Goal: Task Accomplishment & Management: Manage account settings

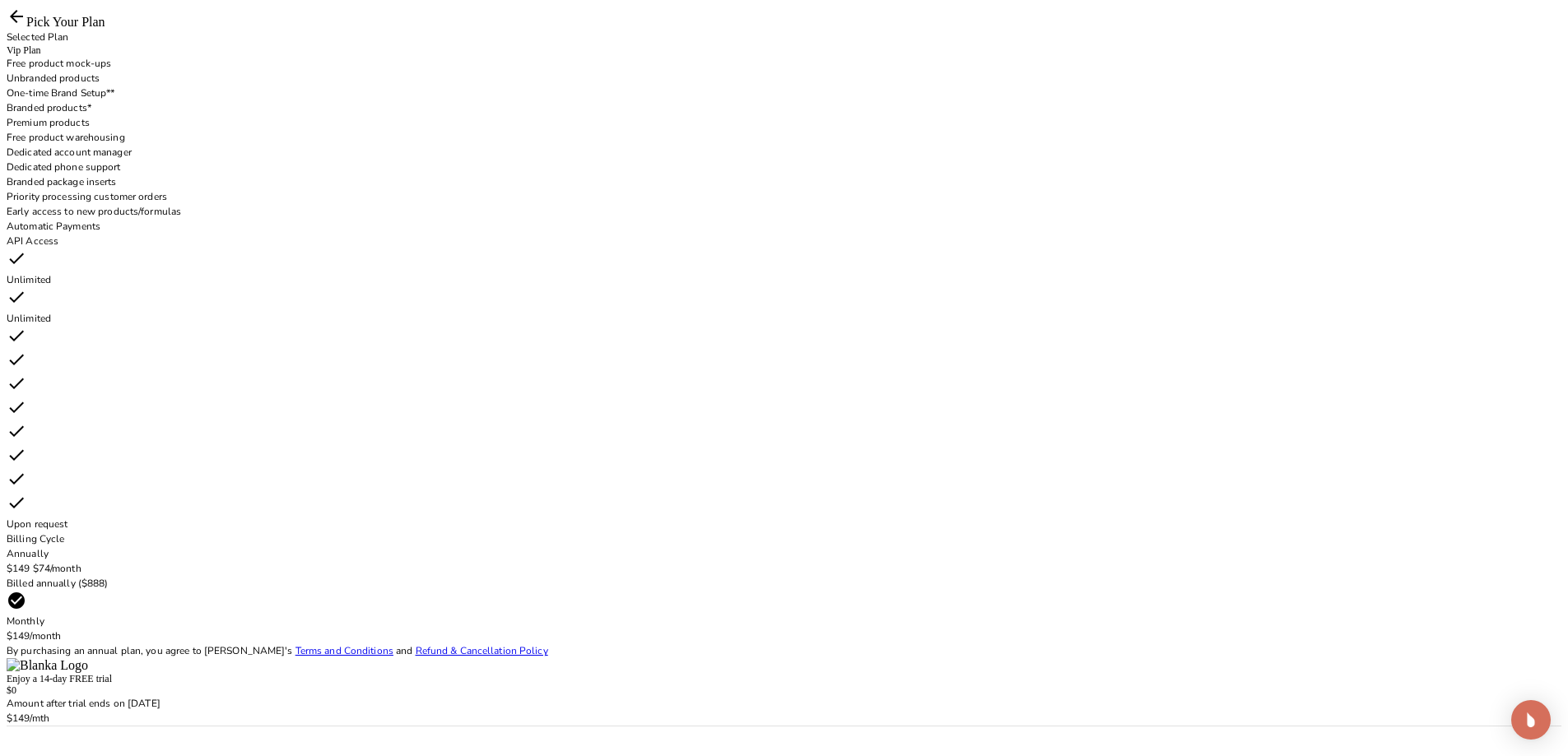
scroll to position [203, 0]
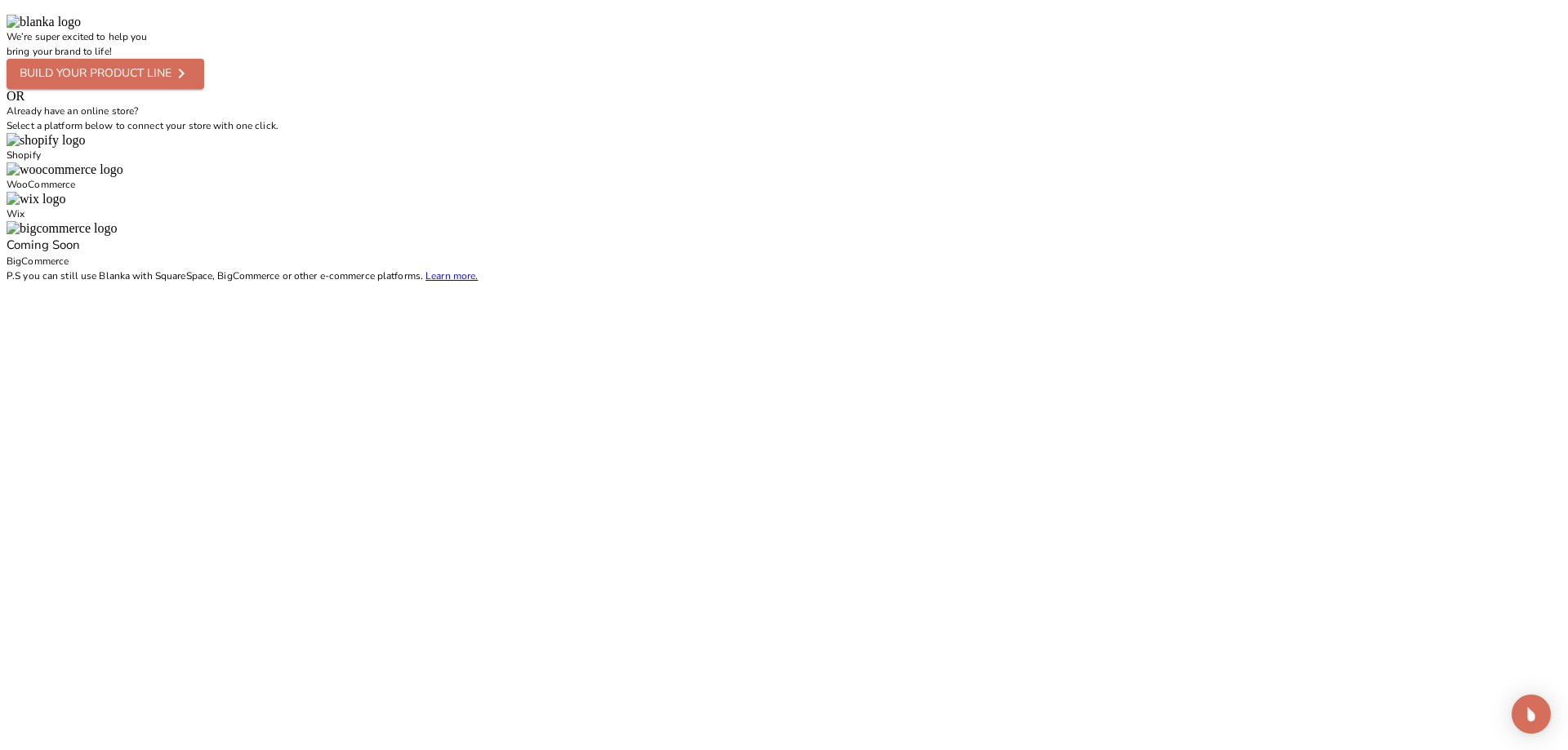
click at [1076, 163] on div "Shopify" at bounding box center [784, 147] width 1556 height 30
click at [85, 147] on img at bounding box center [46, 140] width 78 height 14
click at [1228, 89] on div "We’re super excited to help you bring your brand to life! Build your product li…" at bounding box center [784, 59] width 1556 height 59
click at [1222, 89] on div "We’re super excited to help you bring your brand to life! Build your product li…" at bounding box center [784, 59] width 1556 height 59
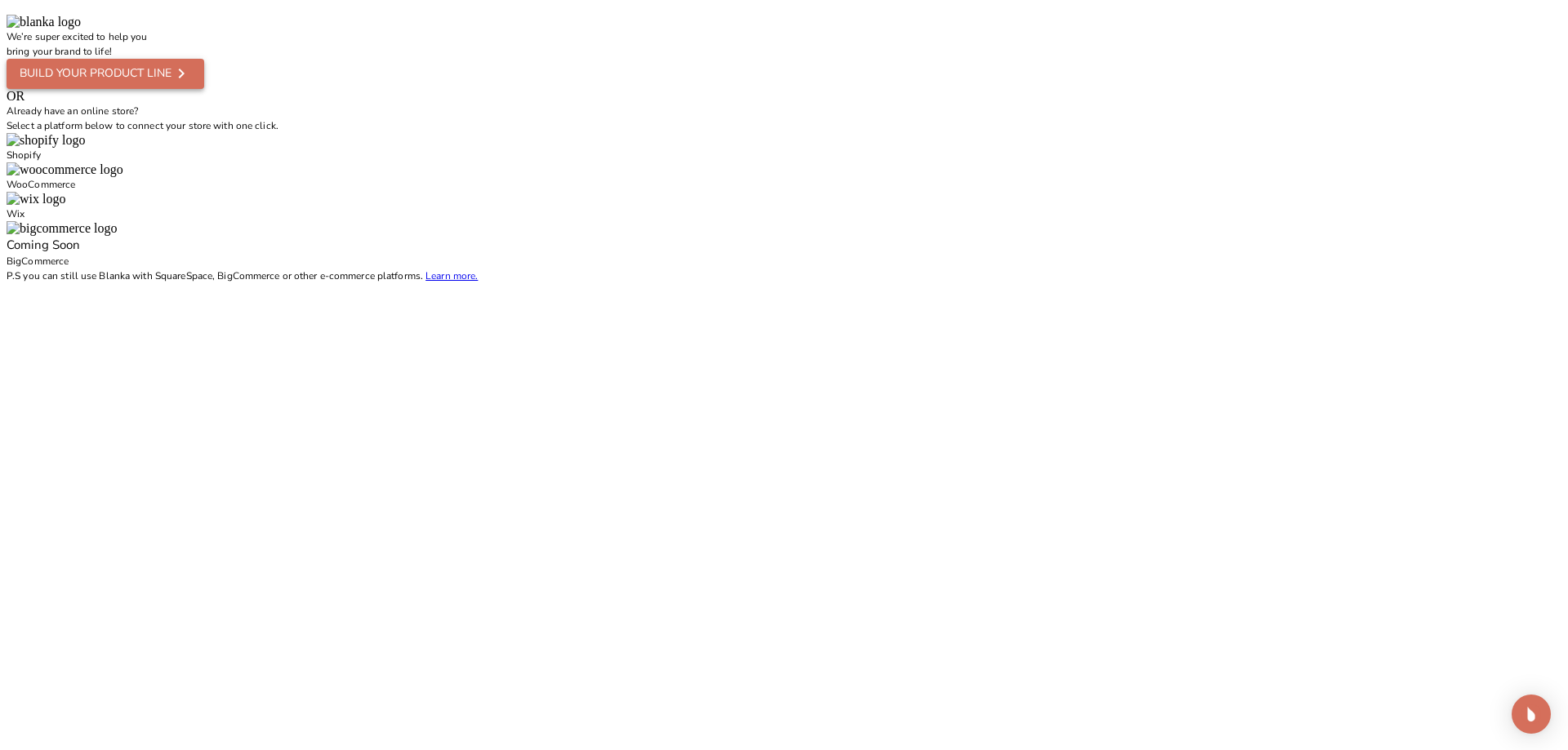
click at [171, 84] on div "Build your product line" at bounding box center [95, 74] width 152 height 20
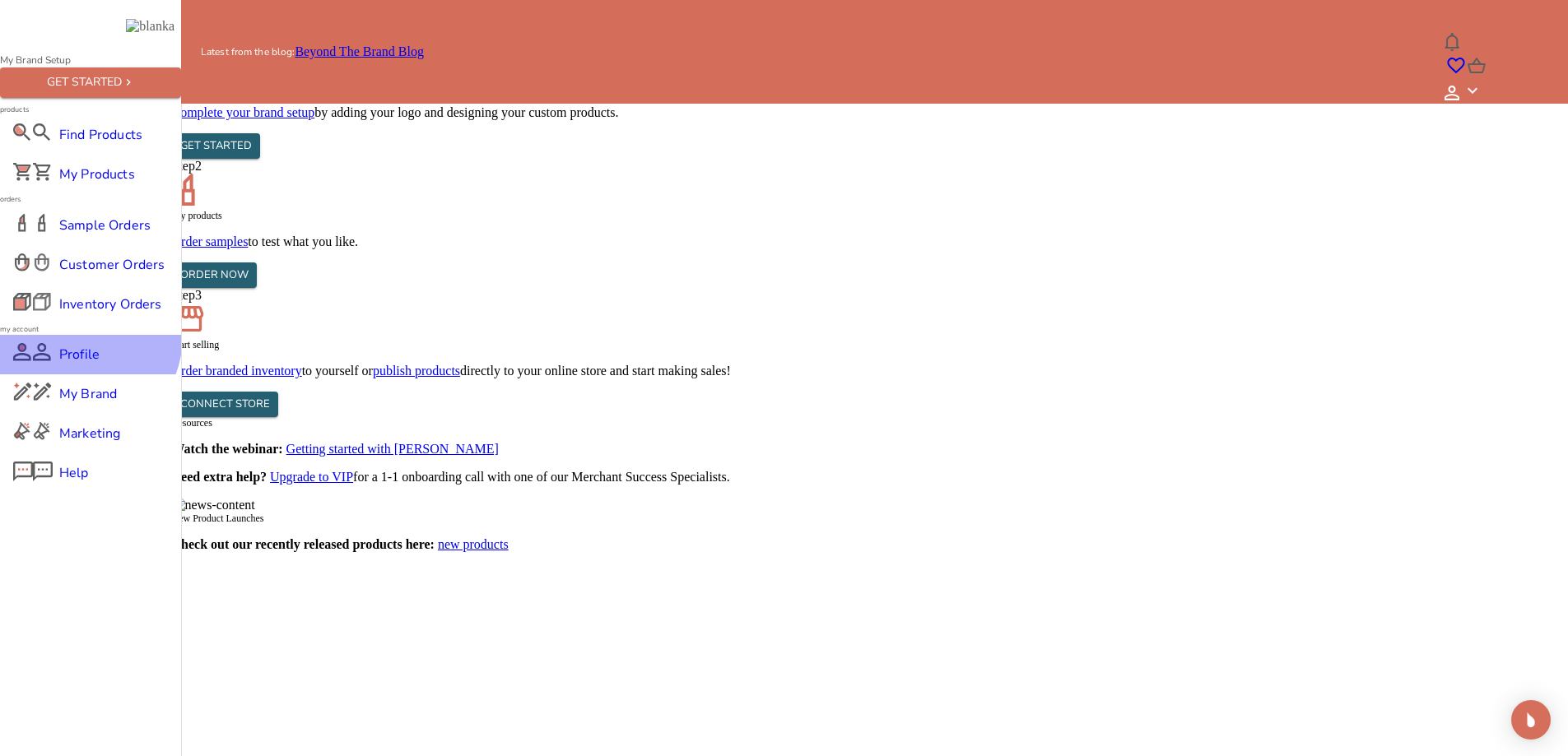
click at [76, 374] on div "Profile" at bounding box center [91, 354] width 181 height 40
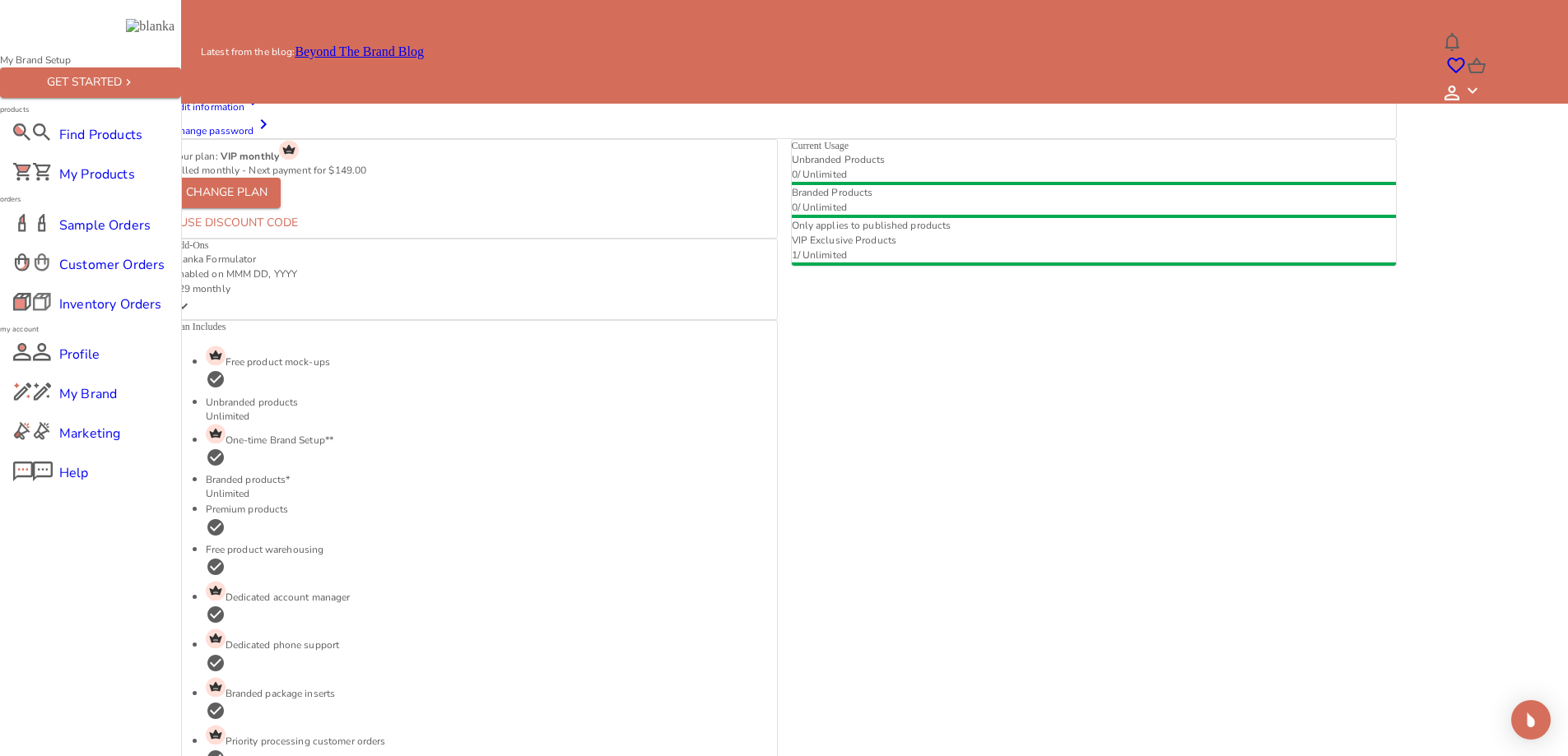
click at [357, 36] on link "My Store" at bounding box center [332, 28] width 49 height 14
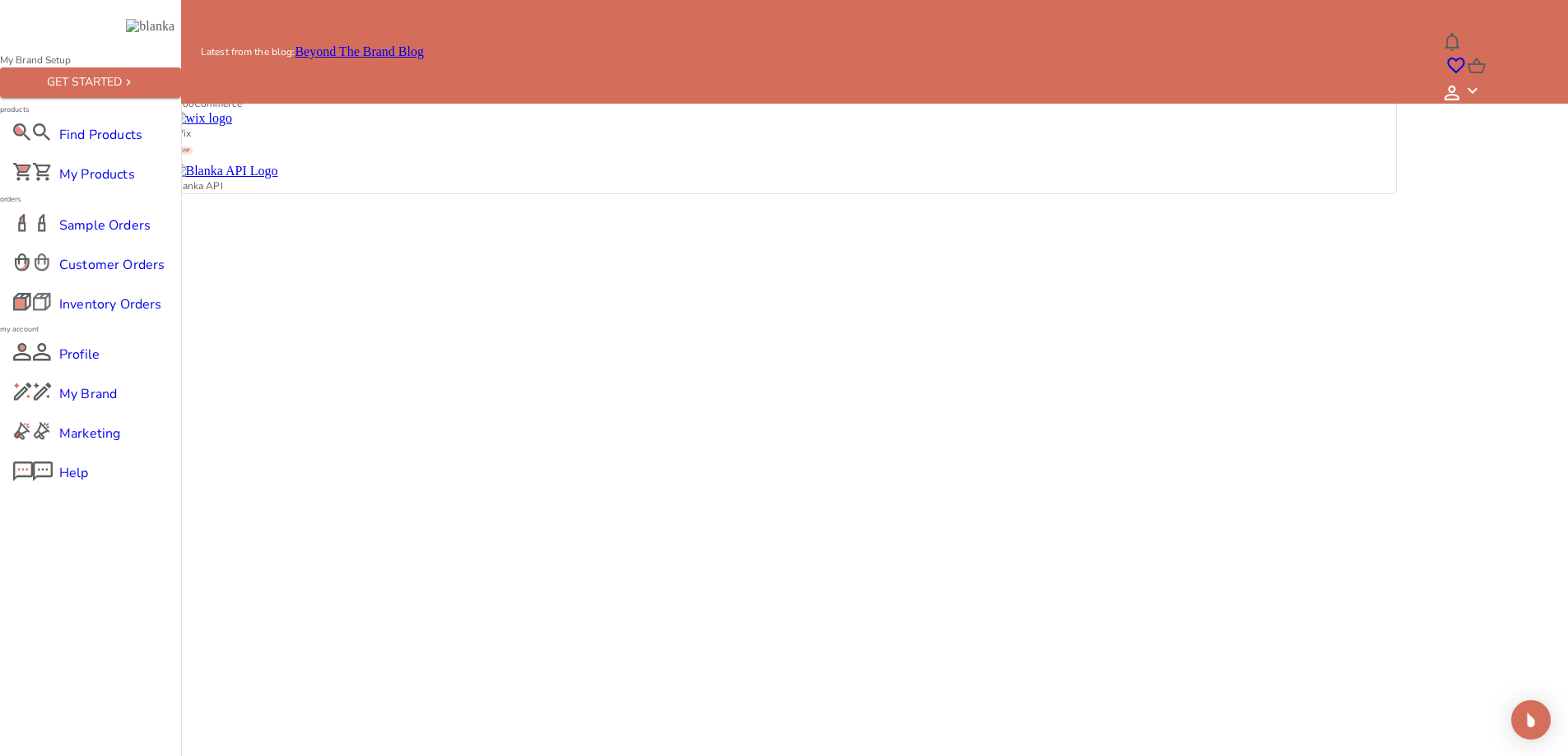
click at [252, 67] on img at bounding box center [212, 59] width 79 height 14
click at [400, 36] on link "Settings" at bounding box center [378, 28] width 42 height 14
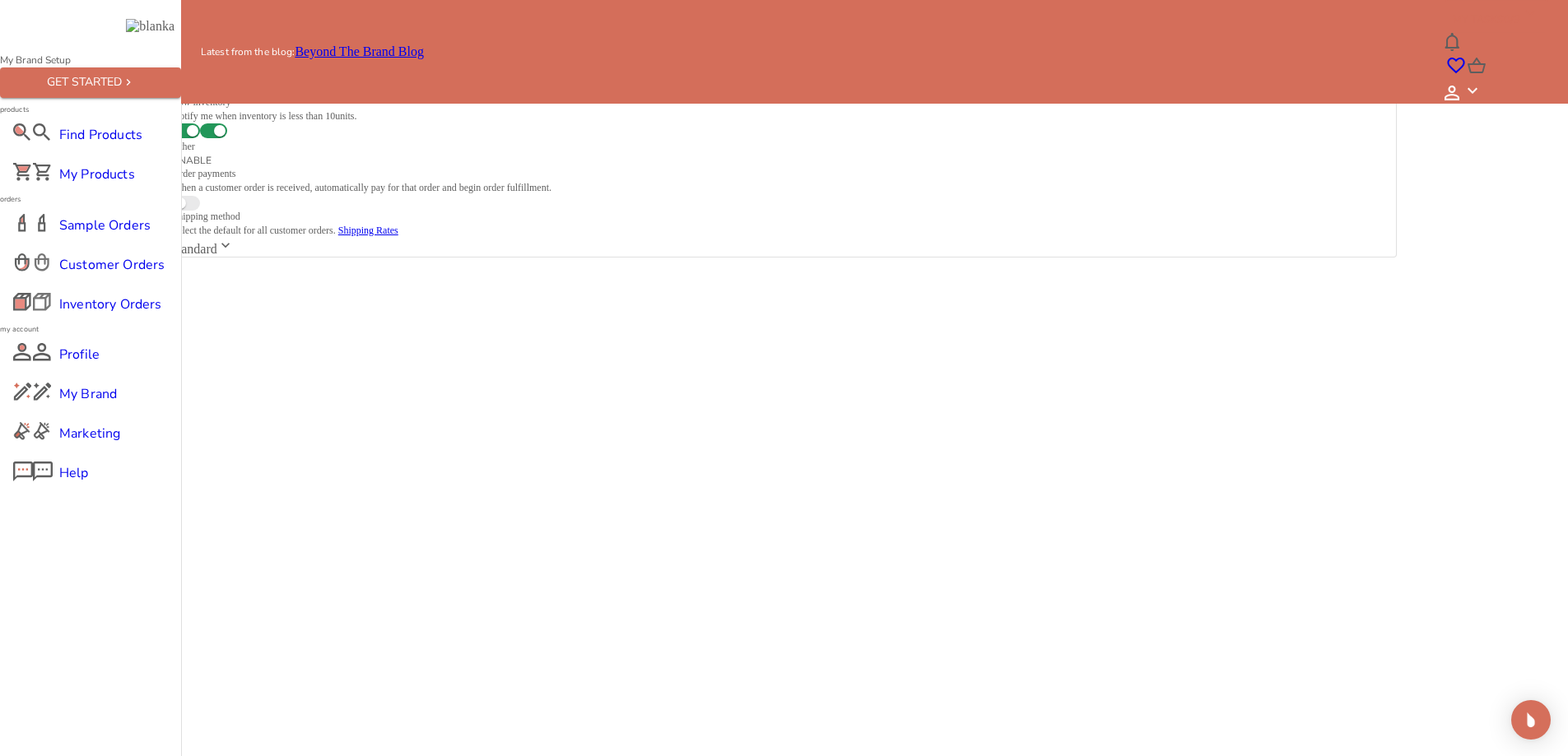
click at [357, 36] on link "My Store" at bounding box center [332, 28] width 49 height 14
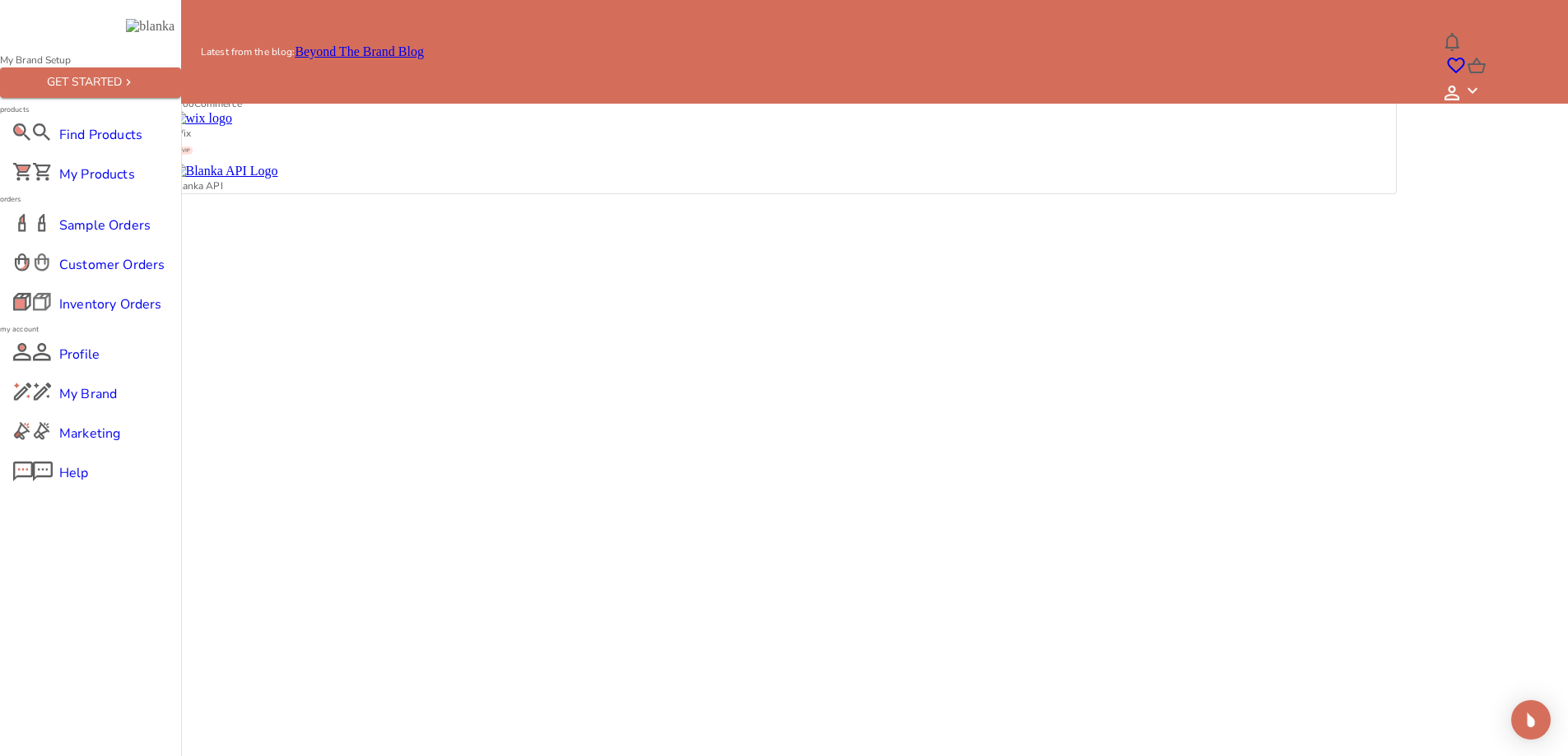
click at [1459, 86] on icon at bounding box center [1451, 93] width 14 height 14
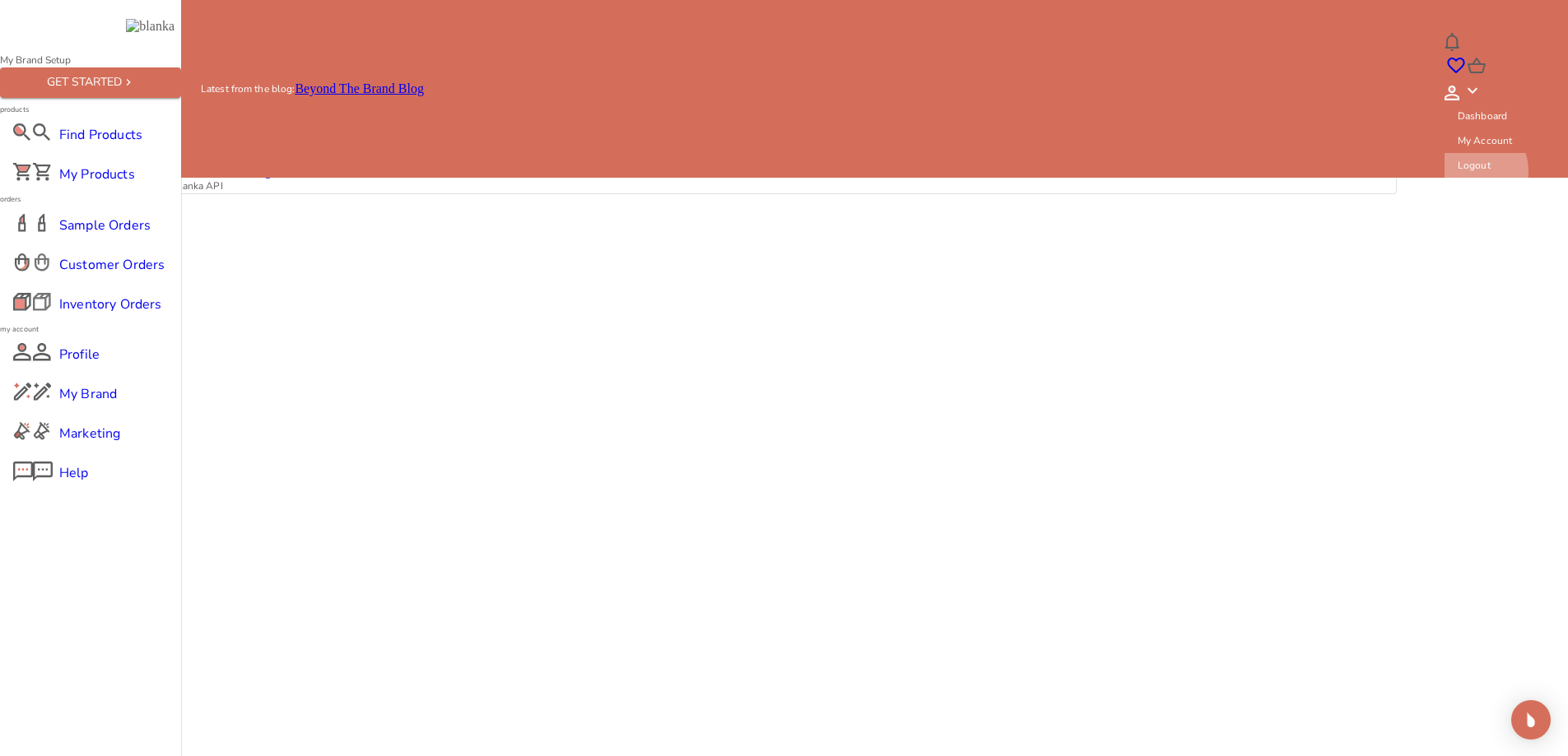
click at [1490, 158] on p "Logout" at bounding box center [1473, 165] width 33 height 14
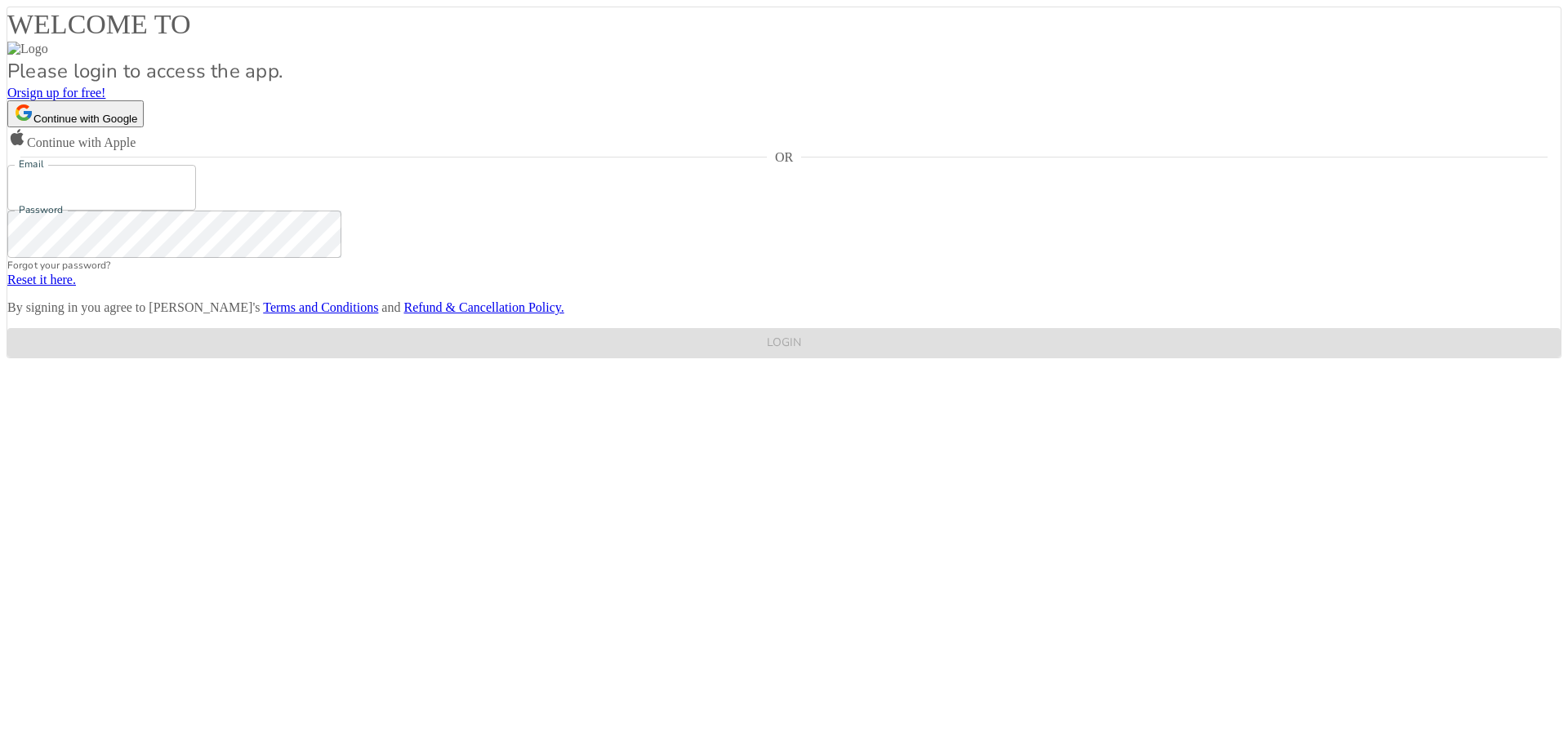
drag, startPoint x: 729, startPoint y: 417, endPoint x: 730, endPoint y: 427, distance: 10.0
click at [196, 210] on input "Email" at bounding box center [101, 188] width 189 height 46
type input "rochelle@blankabrand.com"
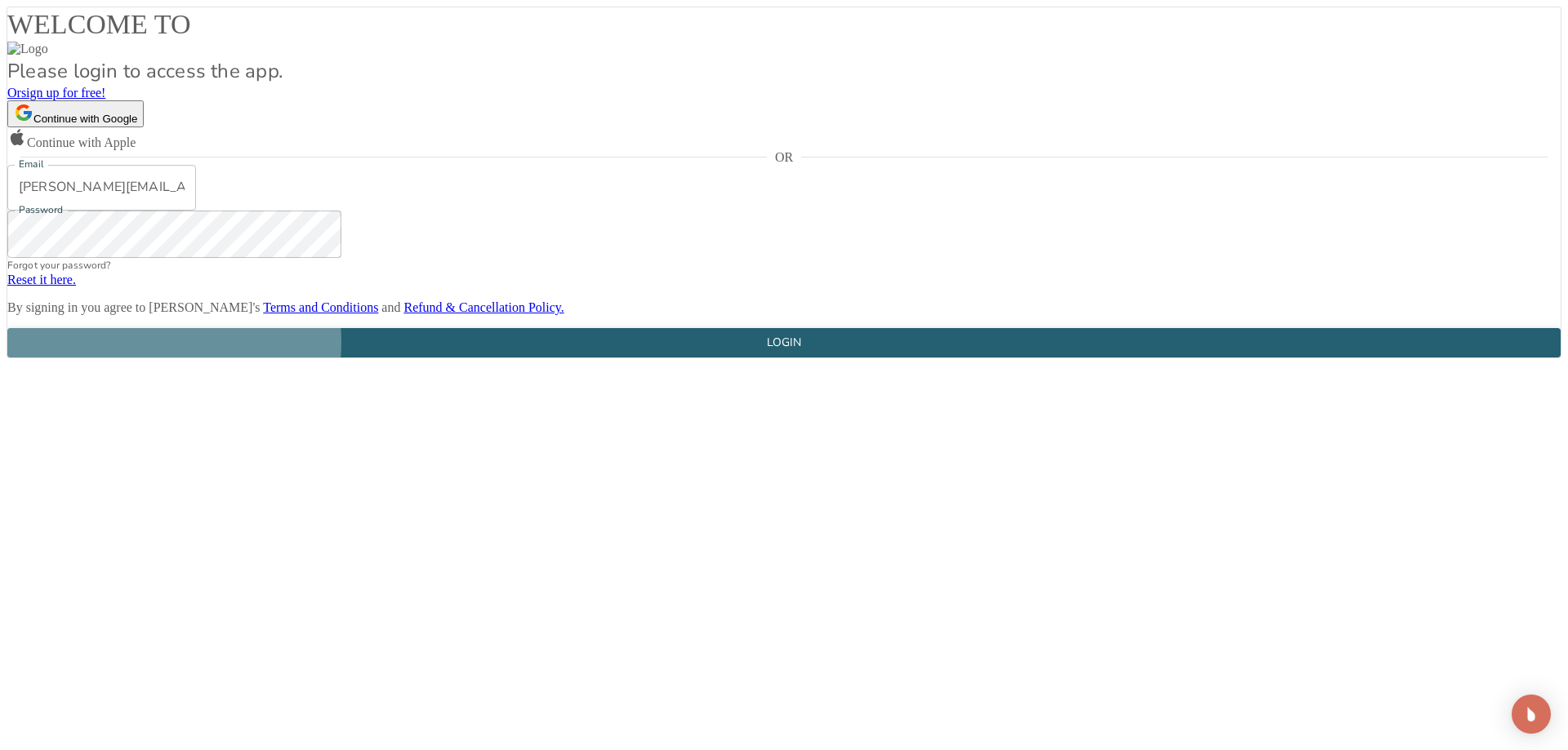
click at [754, 359] on button "LOGIN" at bounding box center [784, 343] width 1554 height 31
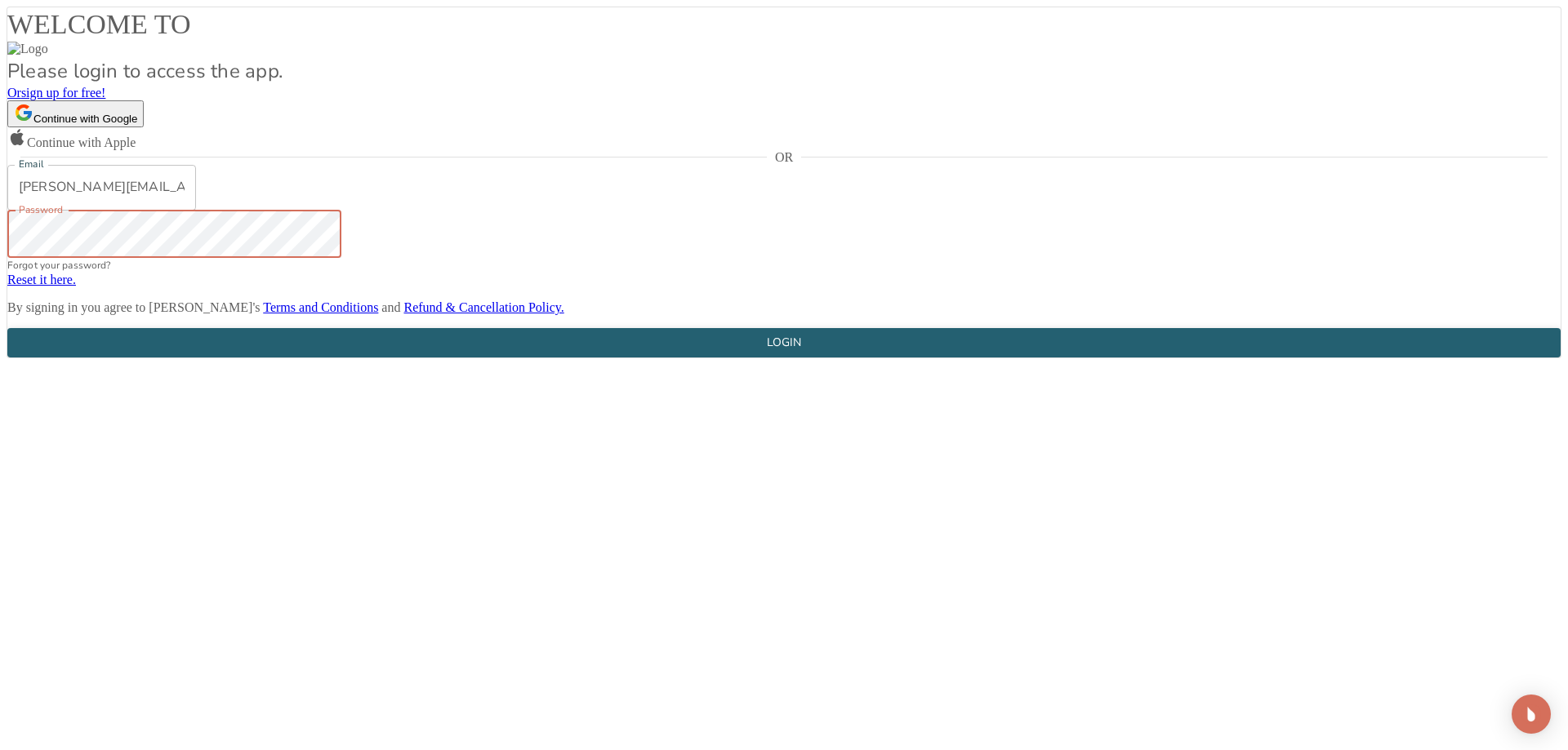
click at [794, 354] on div "LOGIN" at bounding box center [784, 342] width 34 height 20
click at [144, 127] on button "Continue with Google" at bounding box center [76, 114] width 137 height 27
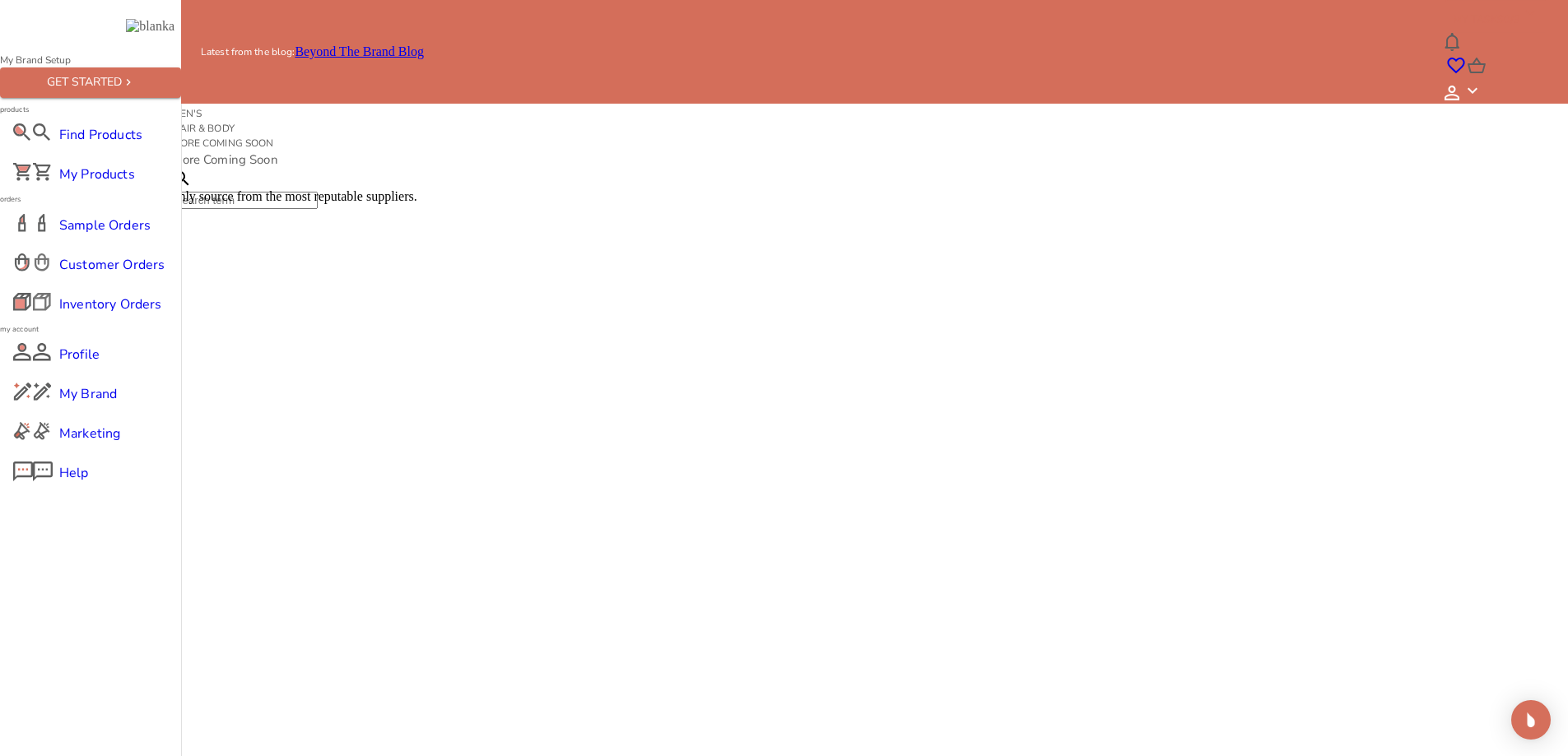
click at [1482, 81] on icon at bounding box center [1472, 91] width 19 height 19
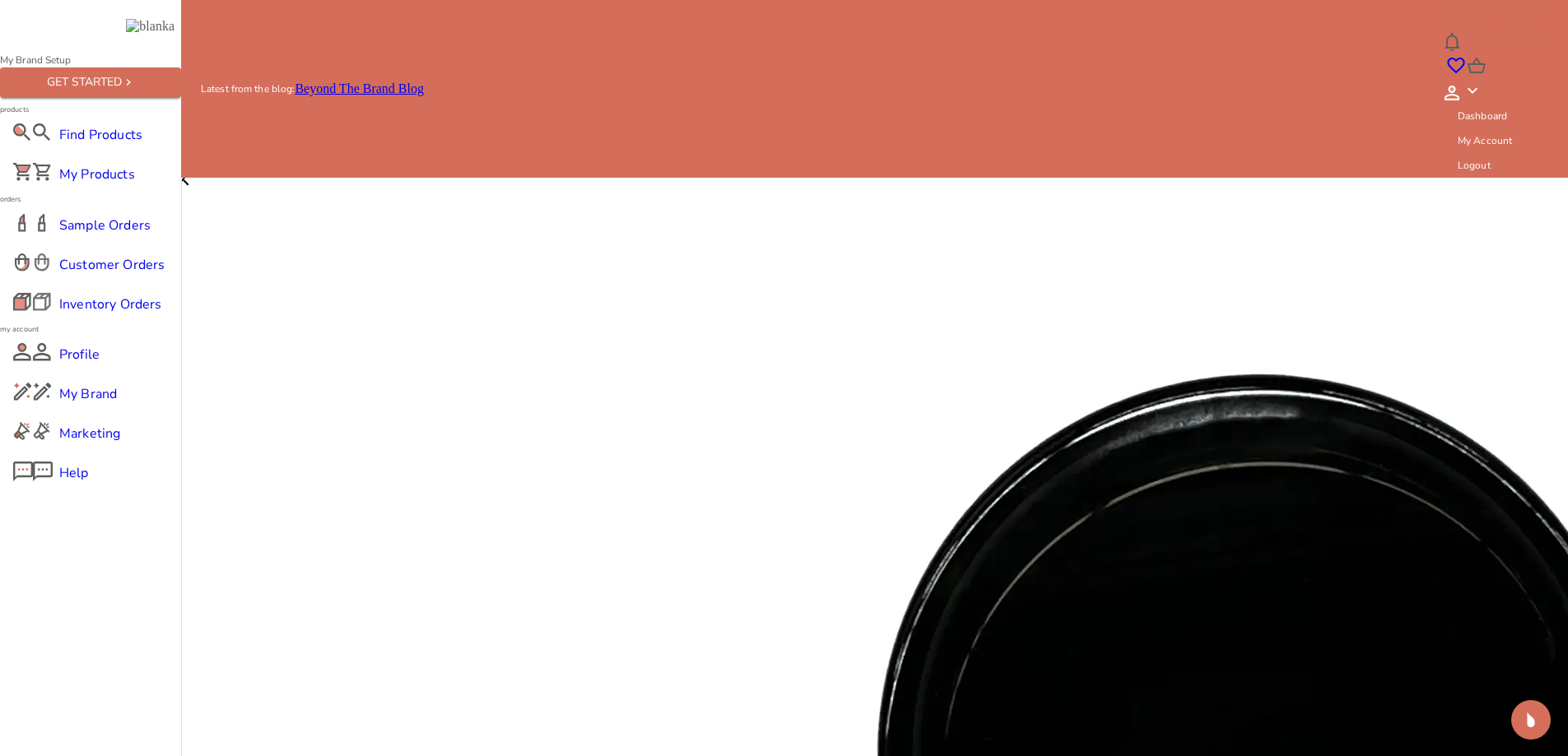
click at [109, 284] on div "Customer Orders" at bounding box center [91, 264] width 181 height 40
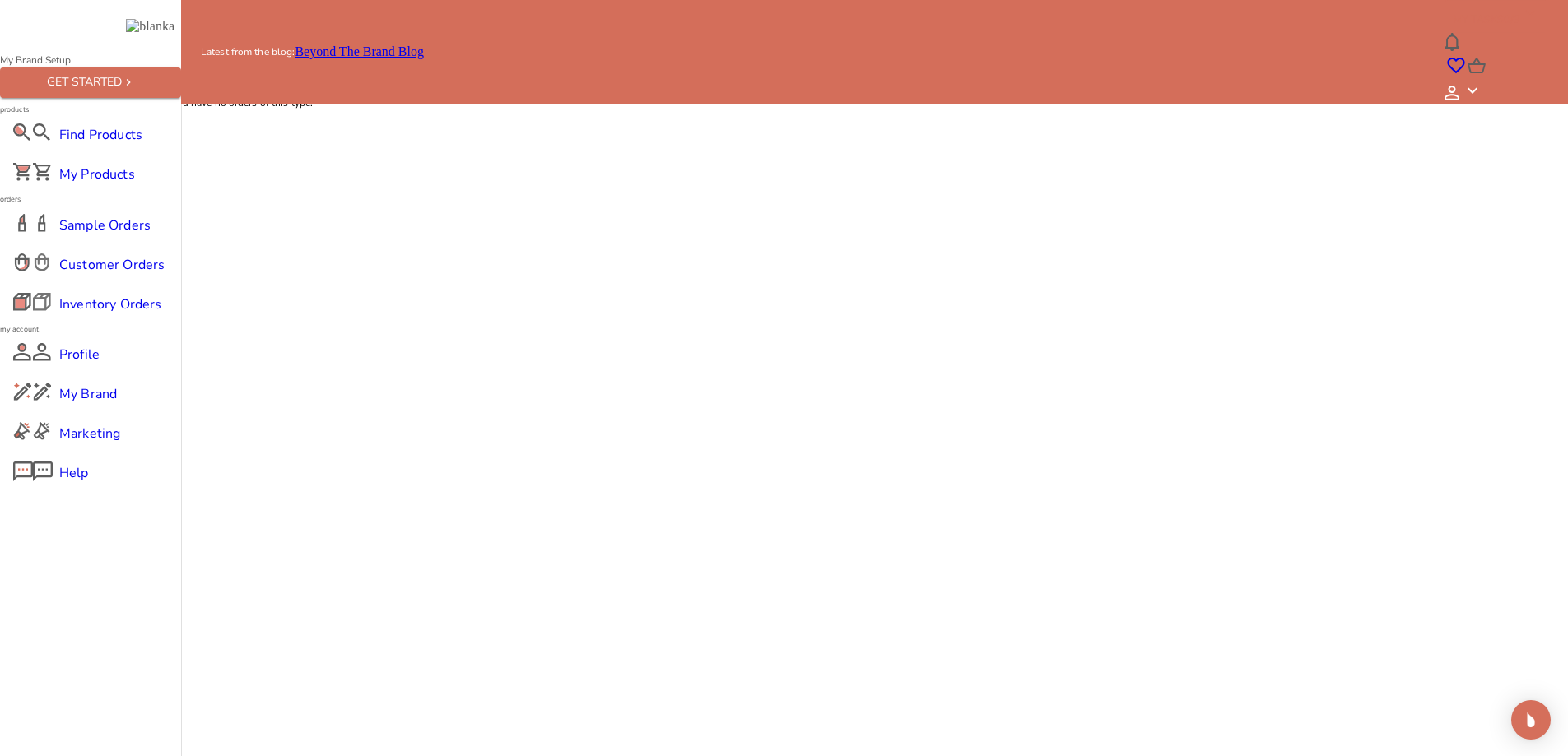
click at [89, 145] on span "Find Products" at bounding box center [90, 135] width 63 height 19
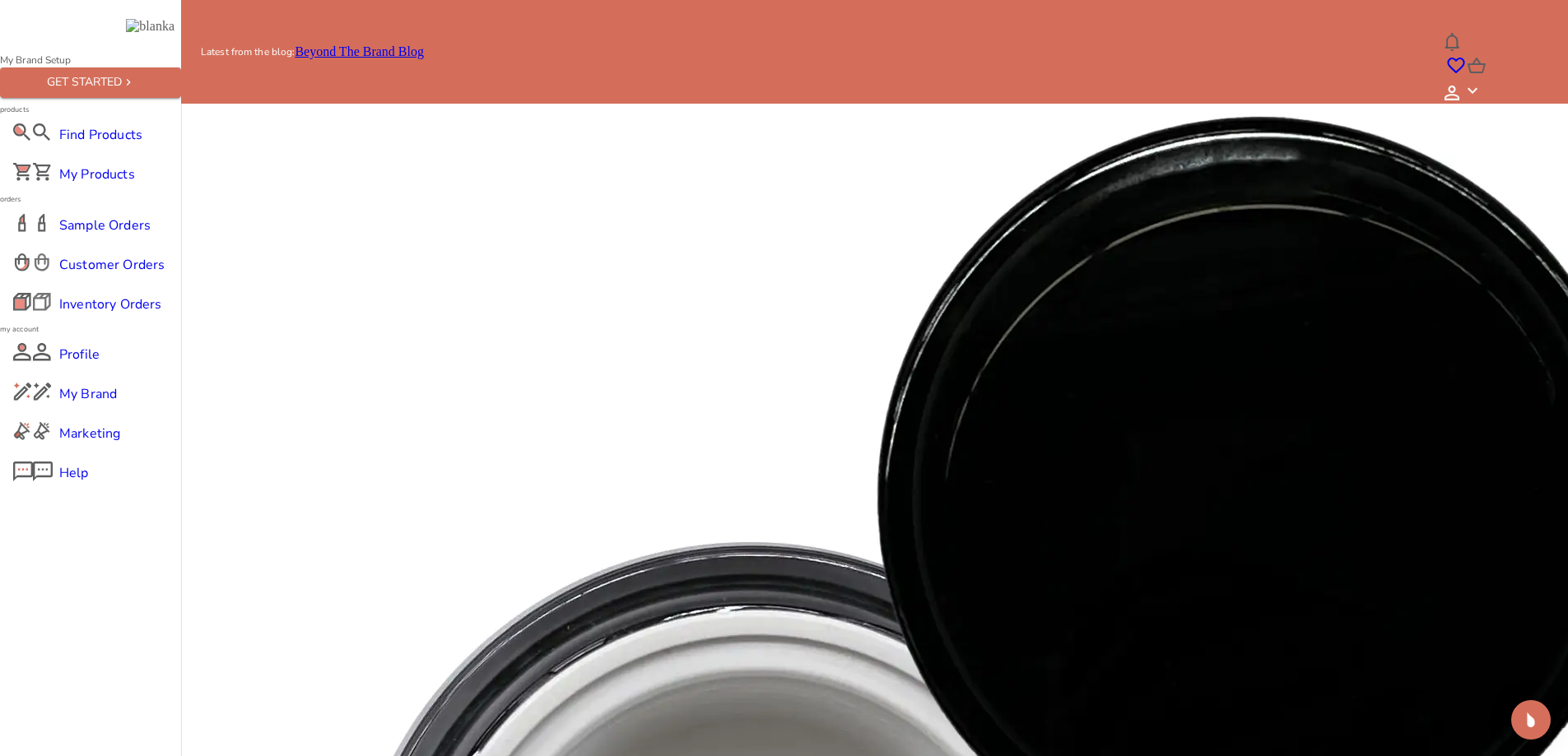
scroll to position [329, 0]
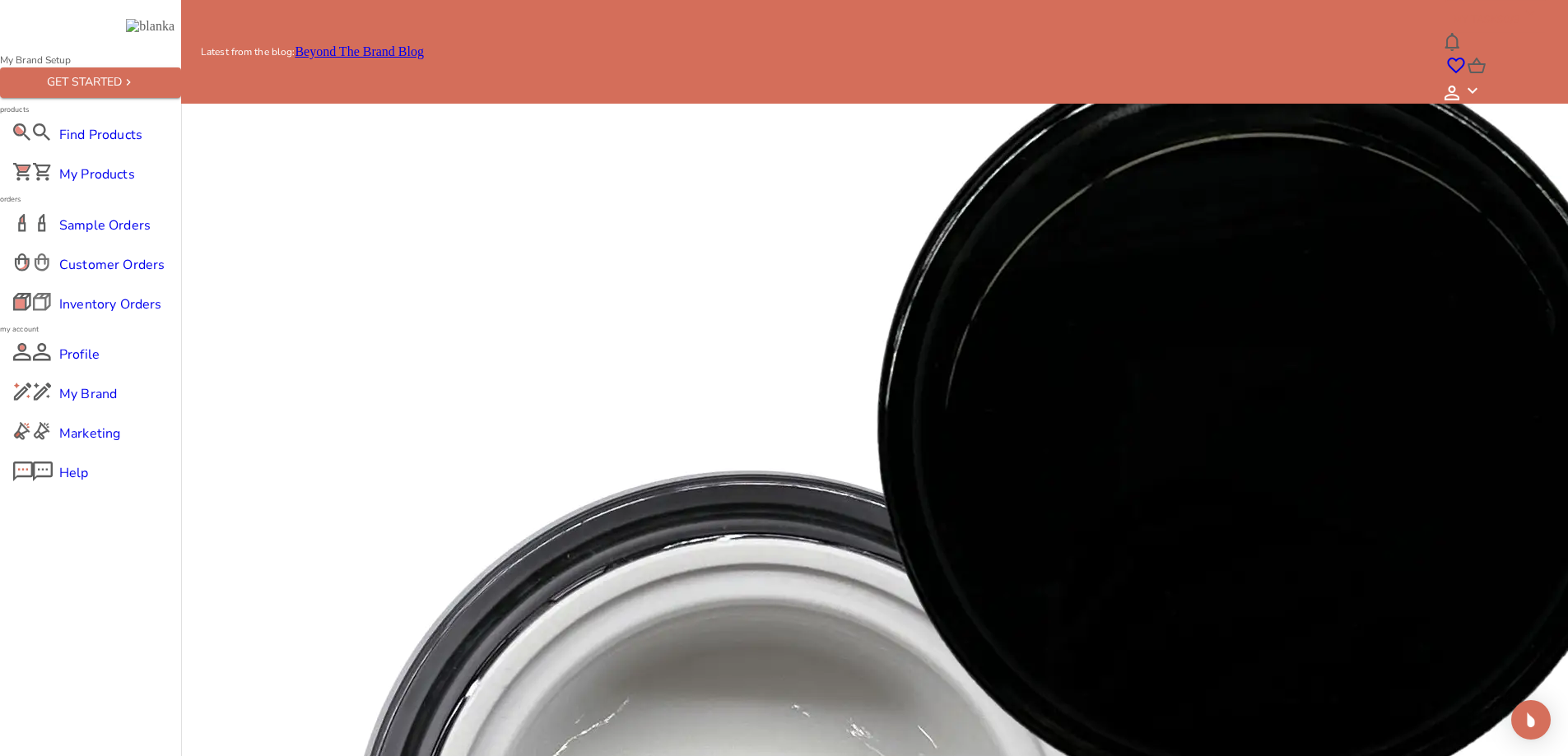
click at [86, 364] on span "Profile" at bounding box center [90, 355] width 63 height 19
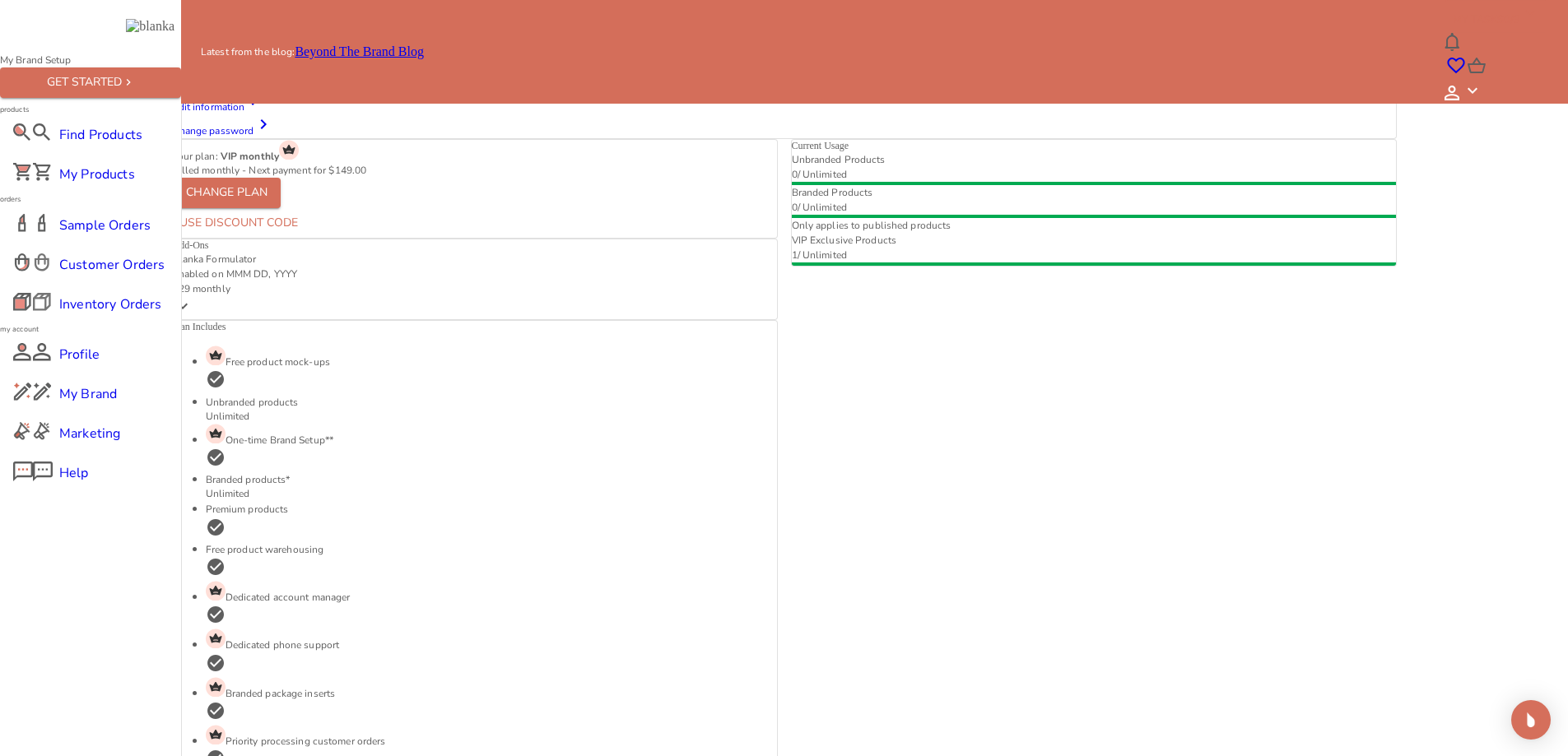
click at [357, 36] on link "My Store" at bounding box center [332, 28] width 49 height 14
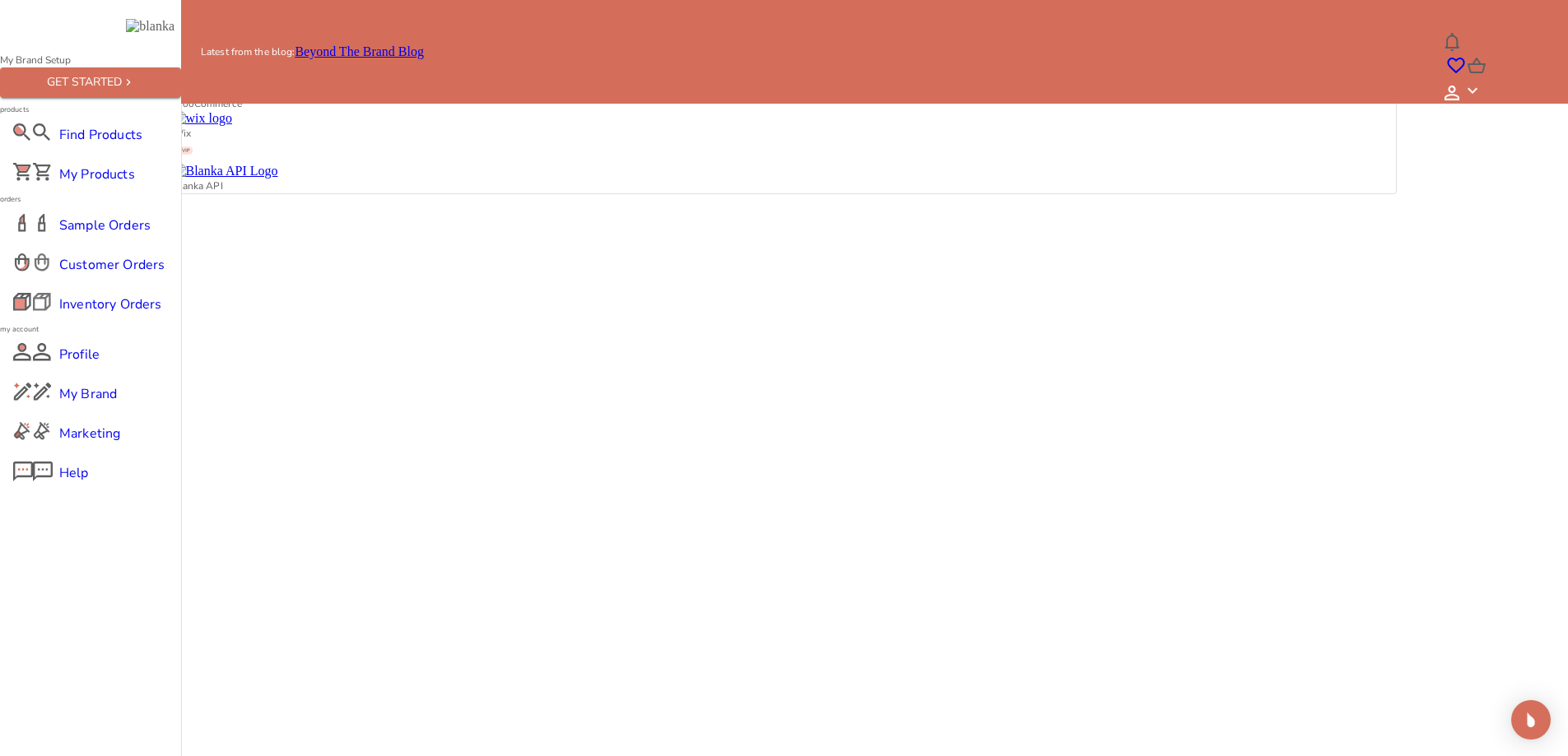
click at [1529, 194] on main "My Account Profile Addresses Payment My Store Settings Connect your online stor…" at bounding box center [784, 100] width 1554 height 188
click at [660, 164] on div "My Account Profile Addresses Payment My Store Settings Connect your online stor…" at bounding box center [784, 100] width 1225 height 188
click at [400, 36] on link "Settings" at bounding box center [378, 28] width 42 height 14
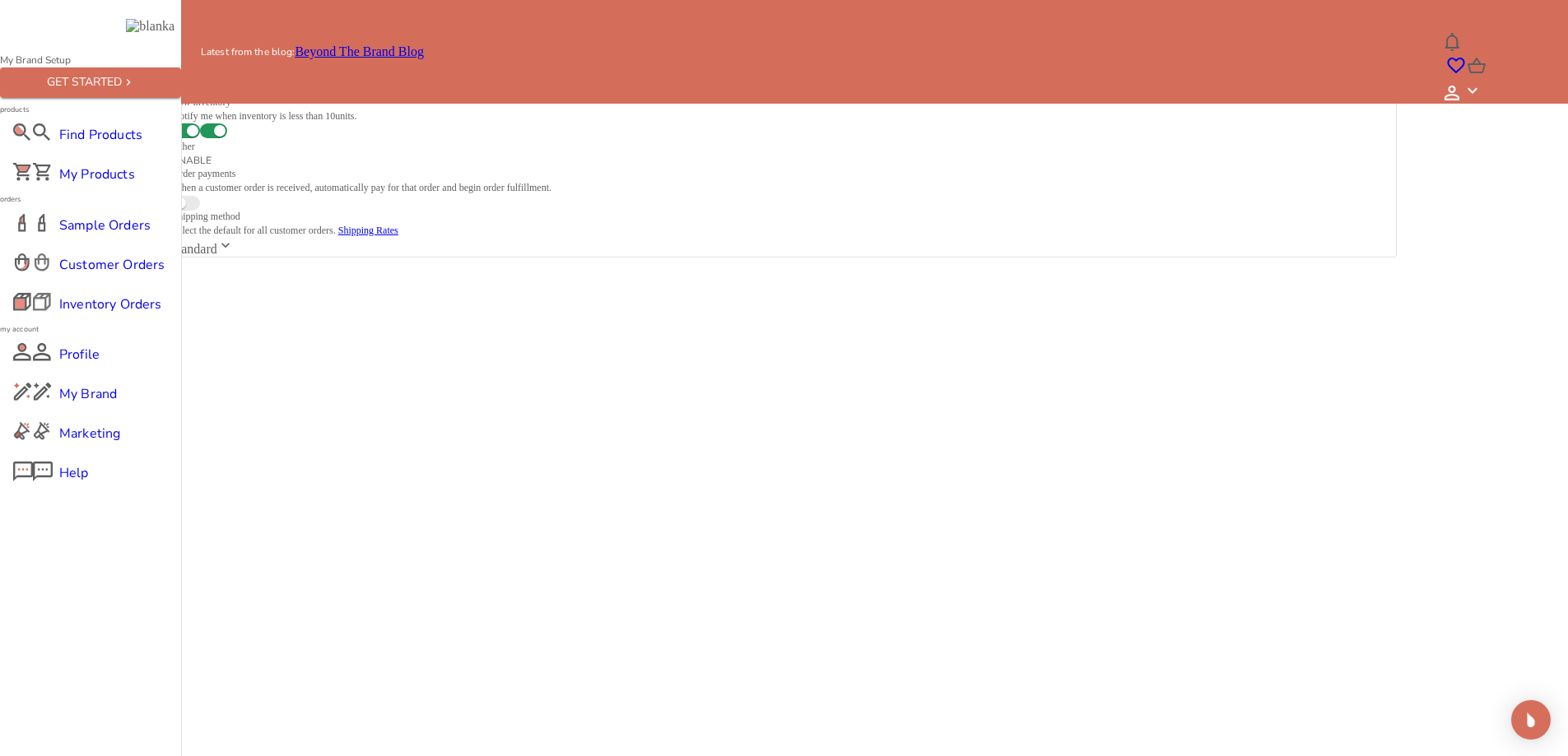
click at [357, 36] on link "My Store" at bounding box center [332, 28] width 49 height 14
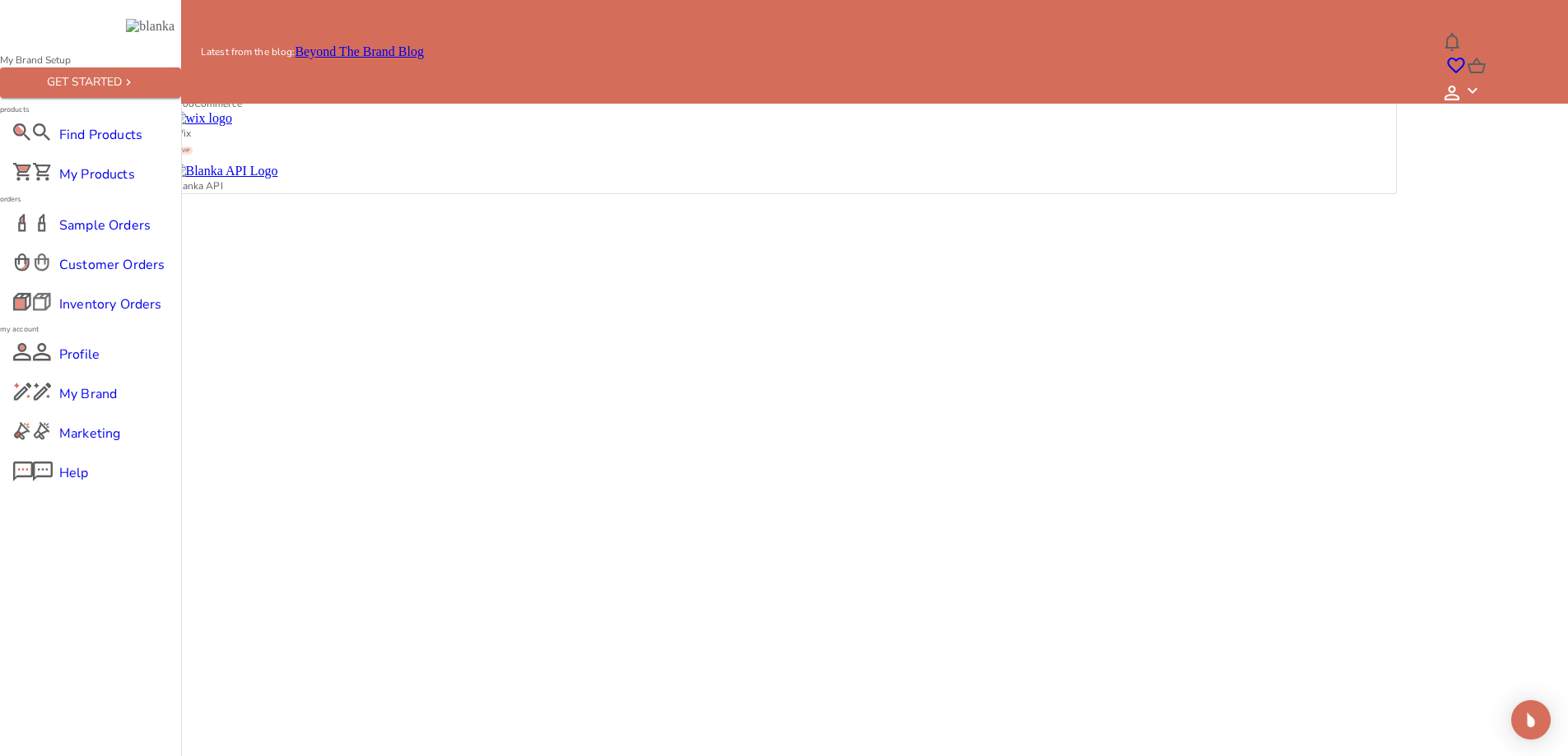
click at [252, 67] on img at bounding box center [212, 59] width 79 height 14
click at [100, 275] on span "Customer Orders" at bounding box center [90, 265] width 63 height 19
click at [98, 145] on span "Find Products" at bounding box center [90, 135] width 63 height 19
click at [91, 275] on span "Customer Orders" at bounding box center [90, 265] width 63 height 19
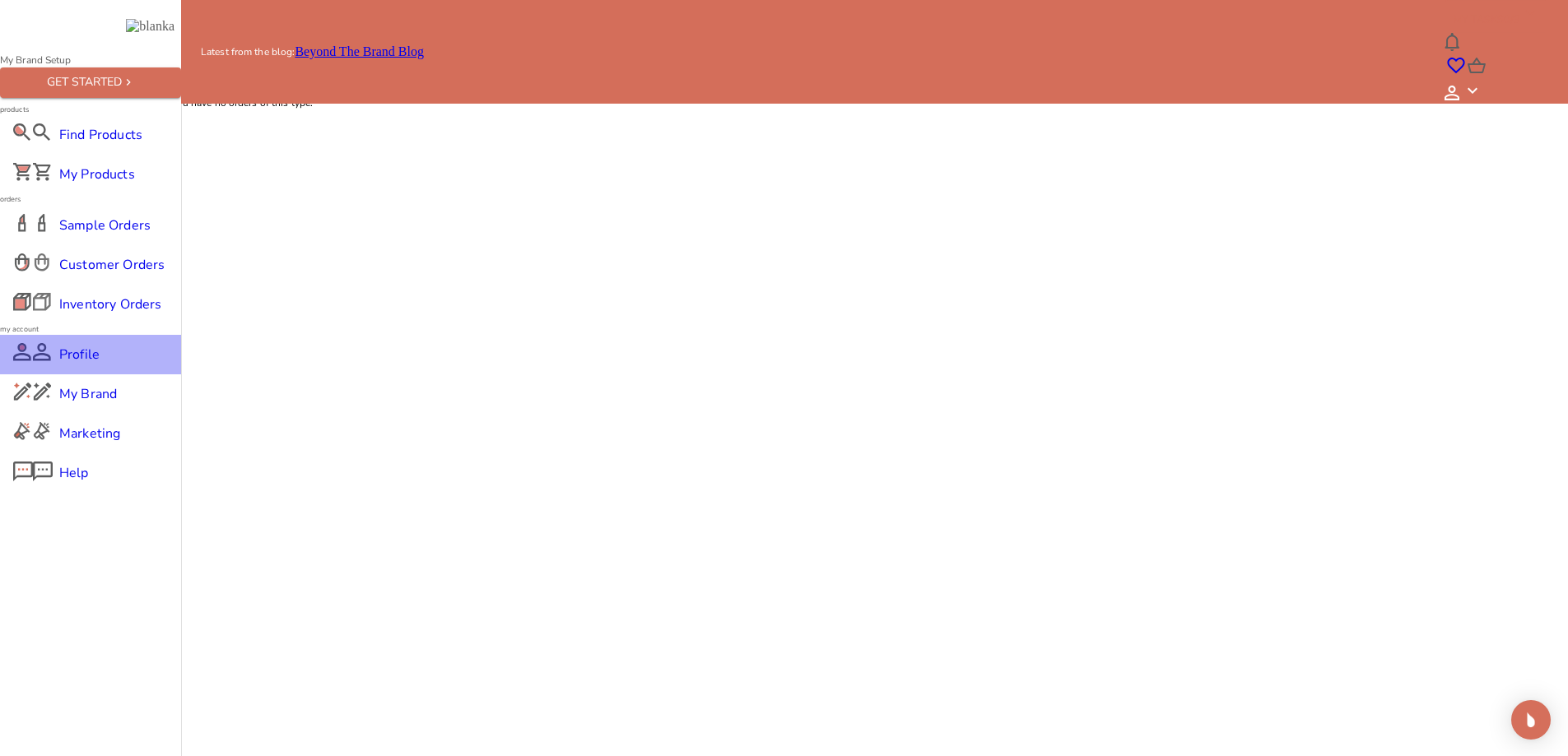
click at [97, 374] on div "Profile" at bounding box center [91, 354] width 181 height 40
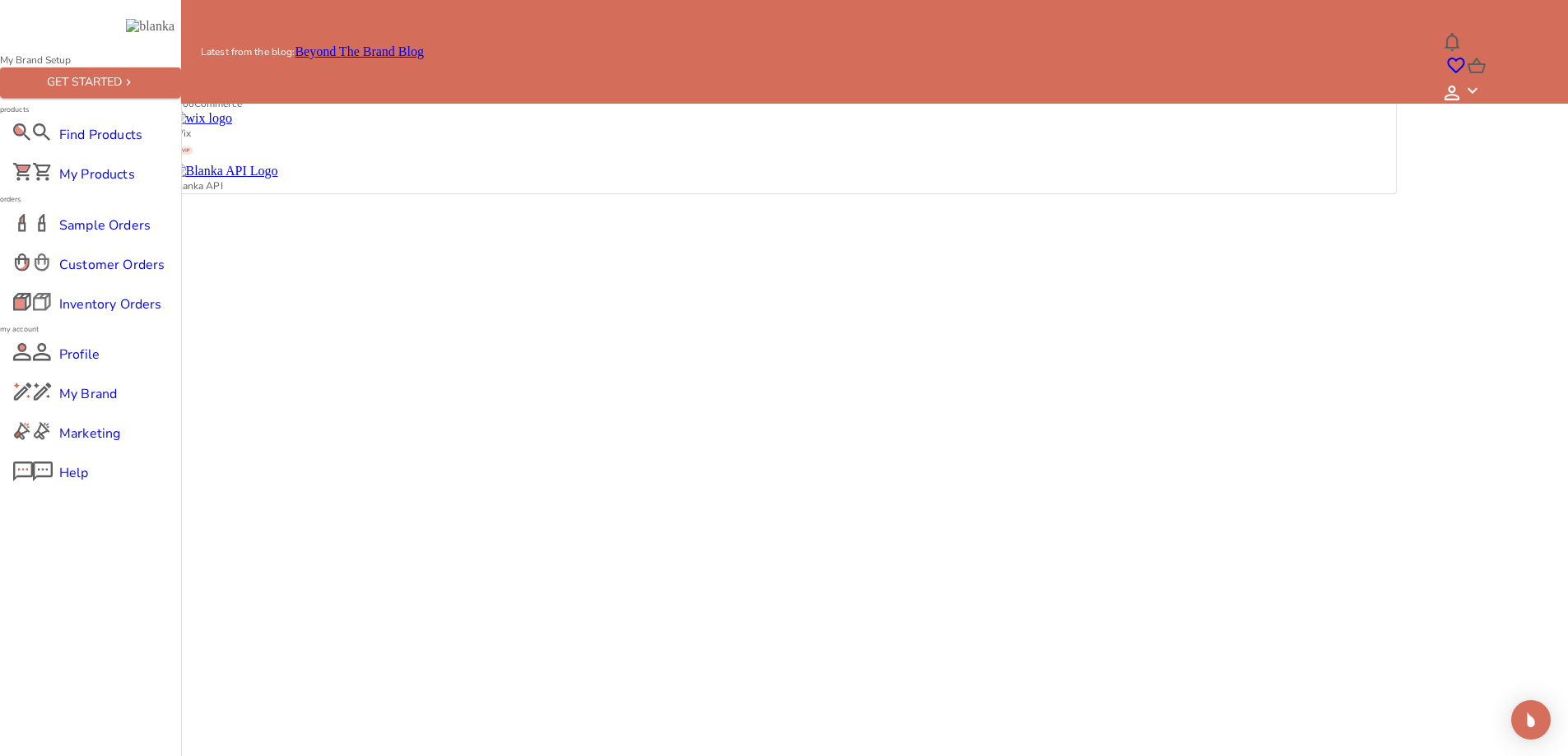
click at [663, 194] on div "Shopify WooCommerce Wix Blanka API" at bounding box center [784, 122] width 1223 height 142
click at [661, 81] on div "Shopify" at bounding box center [784, 67] width 1223 height 30
click at [252, 66] on link at bounding box center [212, 59] width 79 height 14
click at [112, 154] on div "Find Products" at bounding box center [91, 134] width 181 height 40
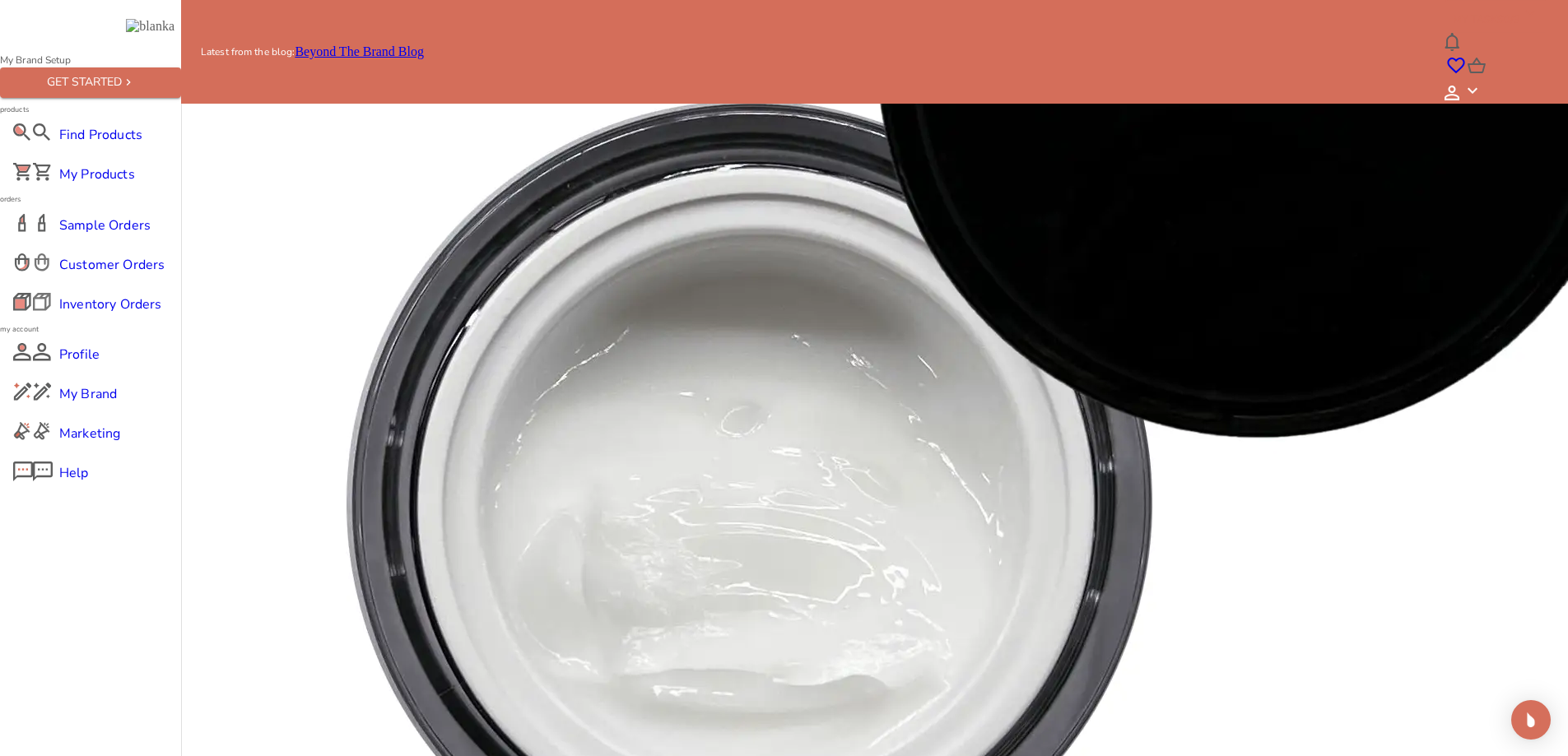
scroll to position [617, 0]
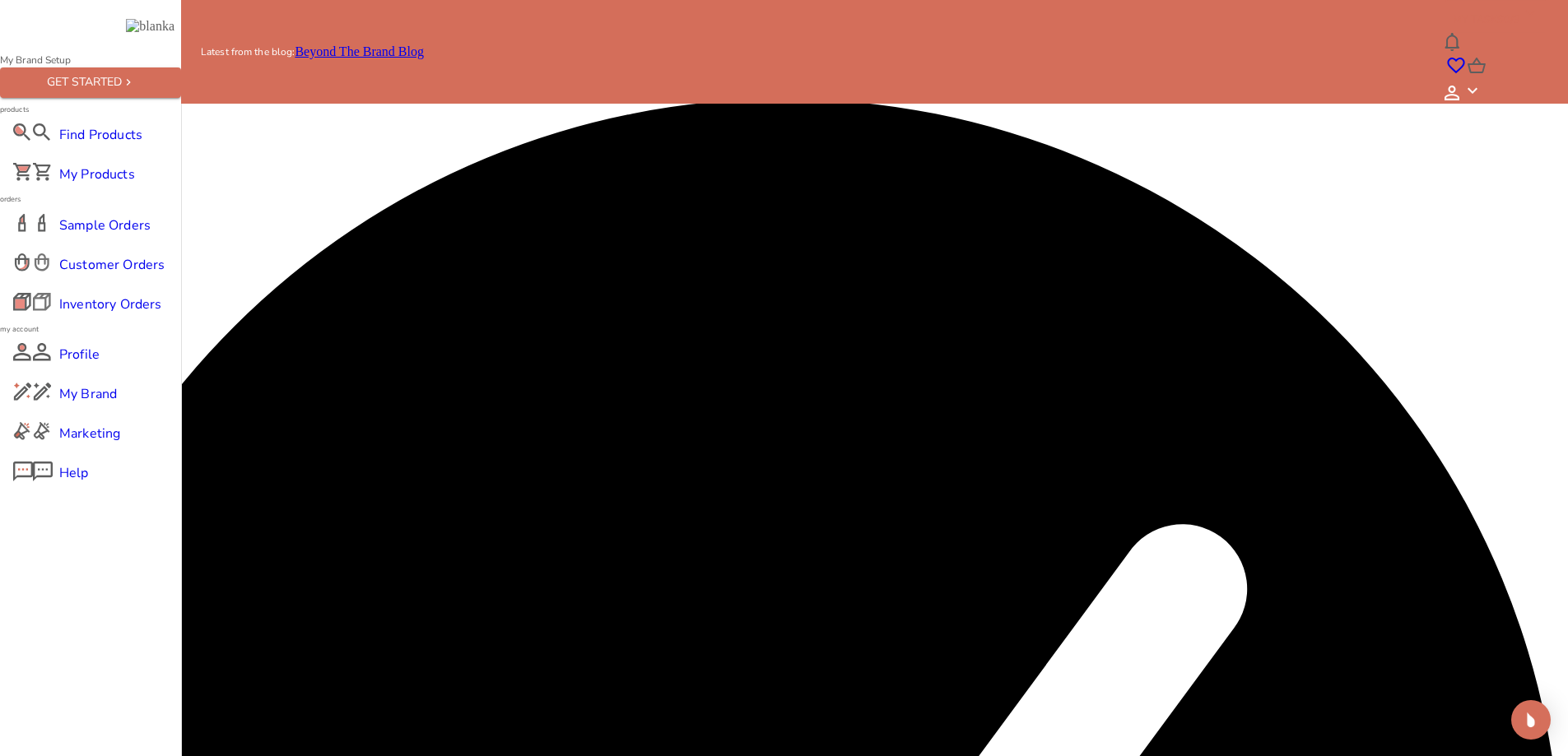
click at [104, 284] on div "Customer Orders" at bounding box center [91, 264] width 181 height 40
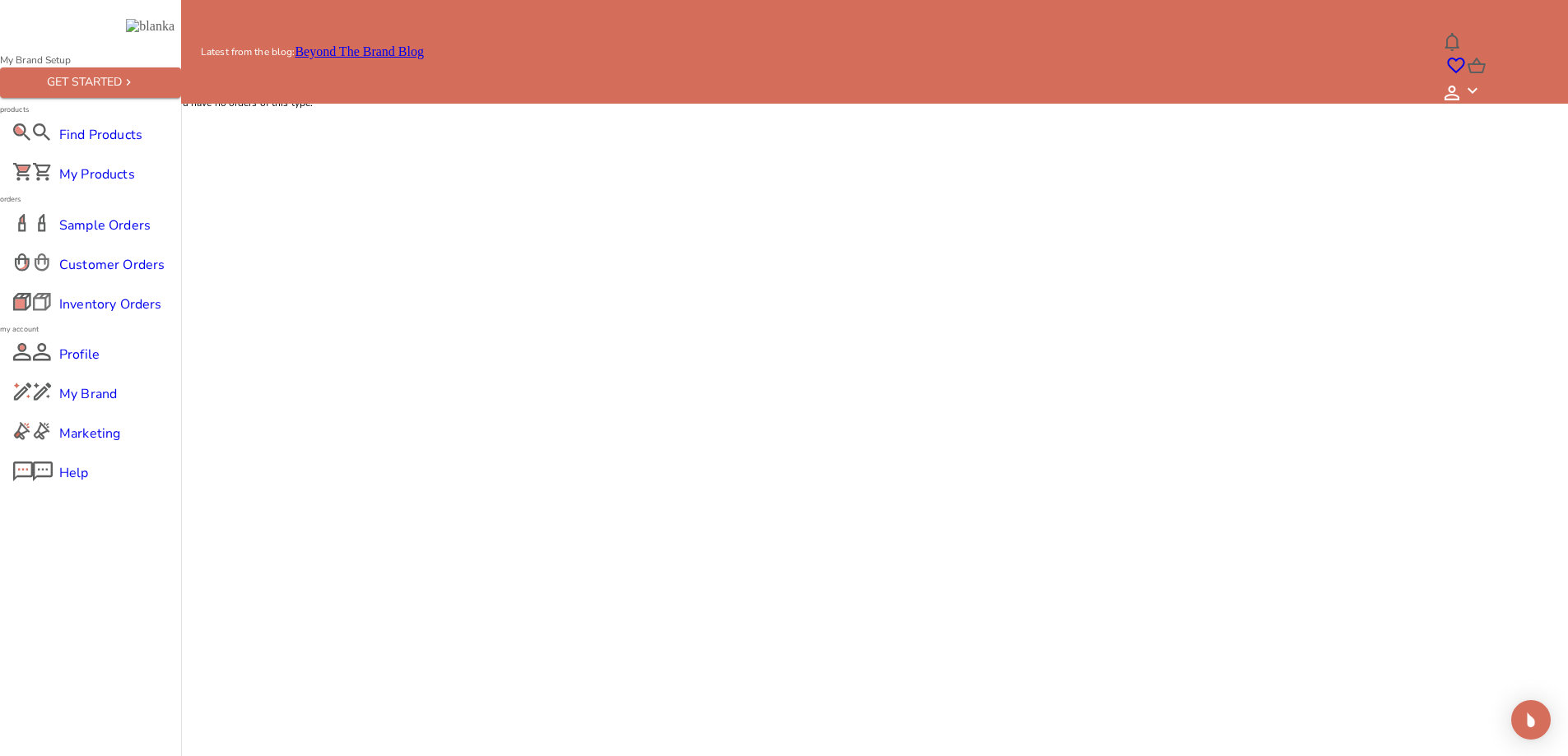
click at [82, 374] on div "Profile" at bounding box center [91, 354] width 181 height 40
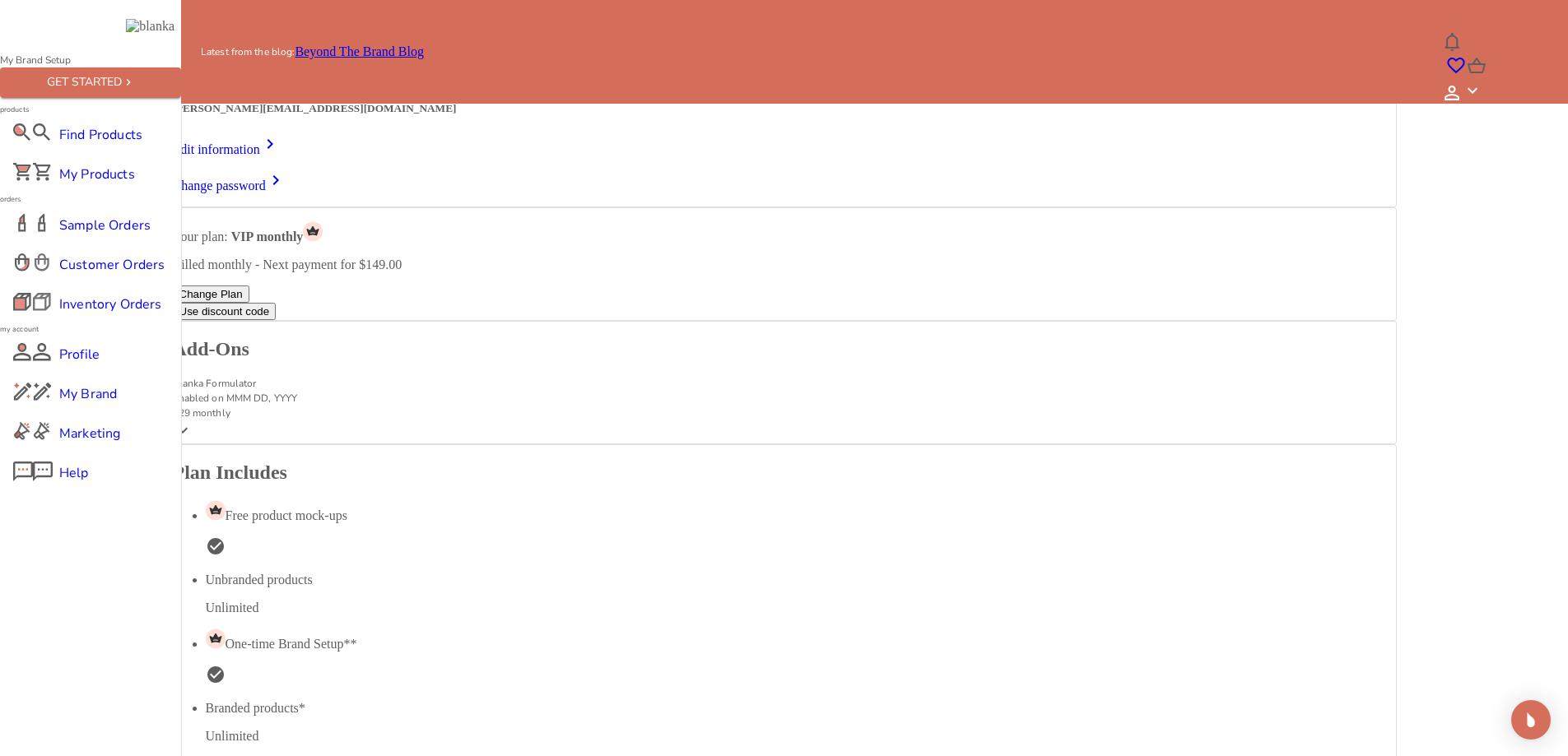
click at [357, 36] on link "My Store" at bounding box center [332, 28] width 49 height 14
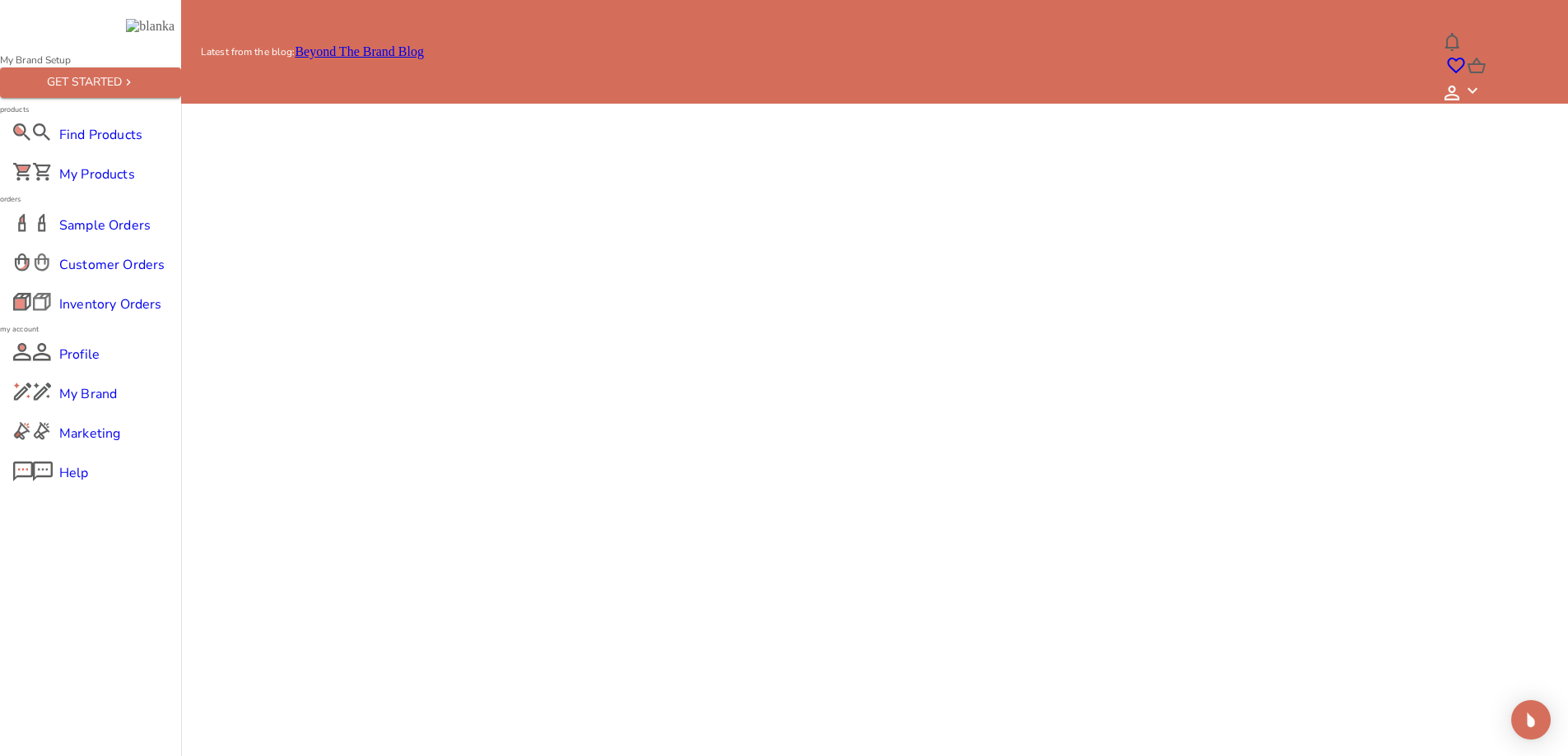
click at [516, 98] on div "YOUR SHOPIFY STORE IS CONNECTED blanka-rochelle-test-store.myshopify.com" at bounding box center [784, 78] width 1223 height 38
click at [522, 98] on div "blanka-rochelle-test-store.myshopify.com" at bounding box center [784, 87] width 1223 height 23
click at [137, 154] on div "Find Products" at bounding box center [91, 134] width 181 height 40
click at [81, 404] on span "My Brand" at bounding box center [90, 394] width 63 height 19
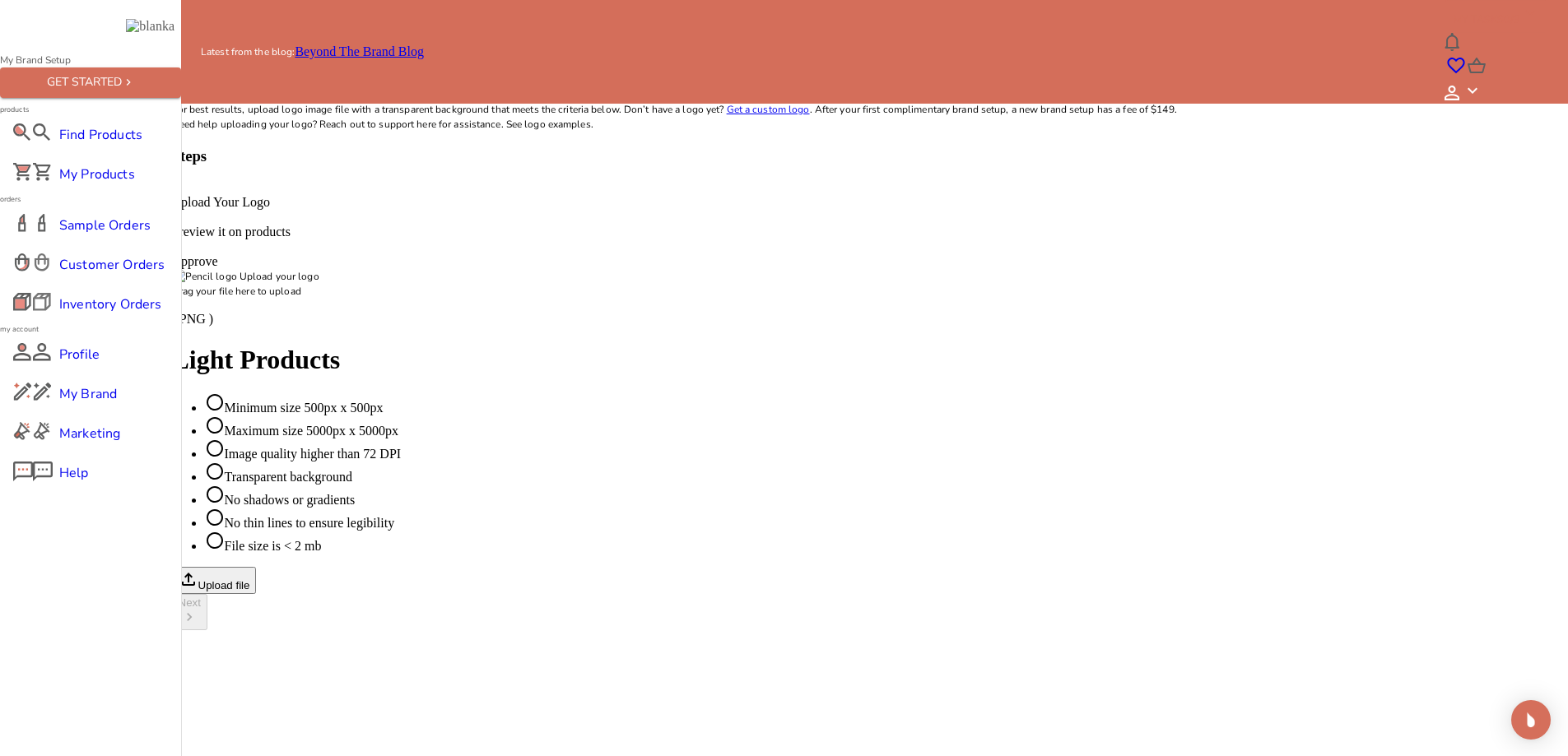
click at [376, 339] on div at bounding box center [784, 339] width 1225 height 0
click at [393, 339] on div at bounding box center [784, 339] width 1225 height 0
click at [257, 567] on button "Upload file" at bounding box center [214, 580] width 85 height 27
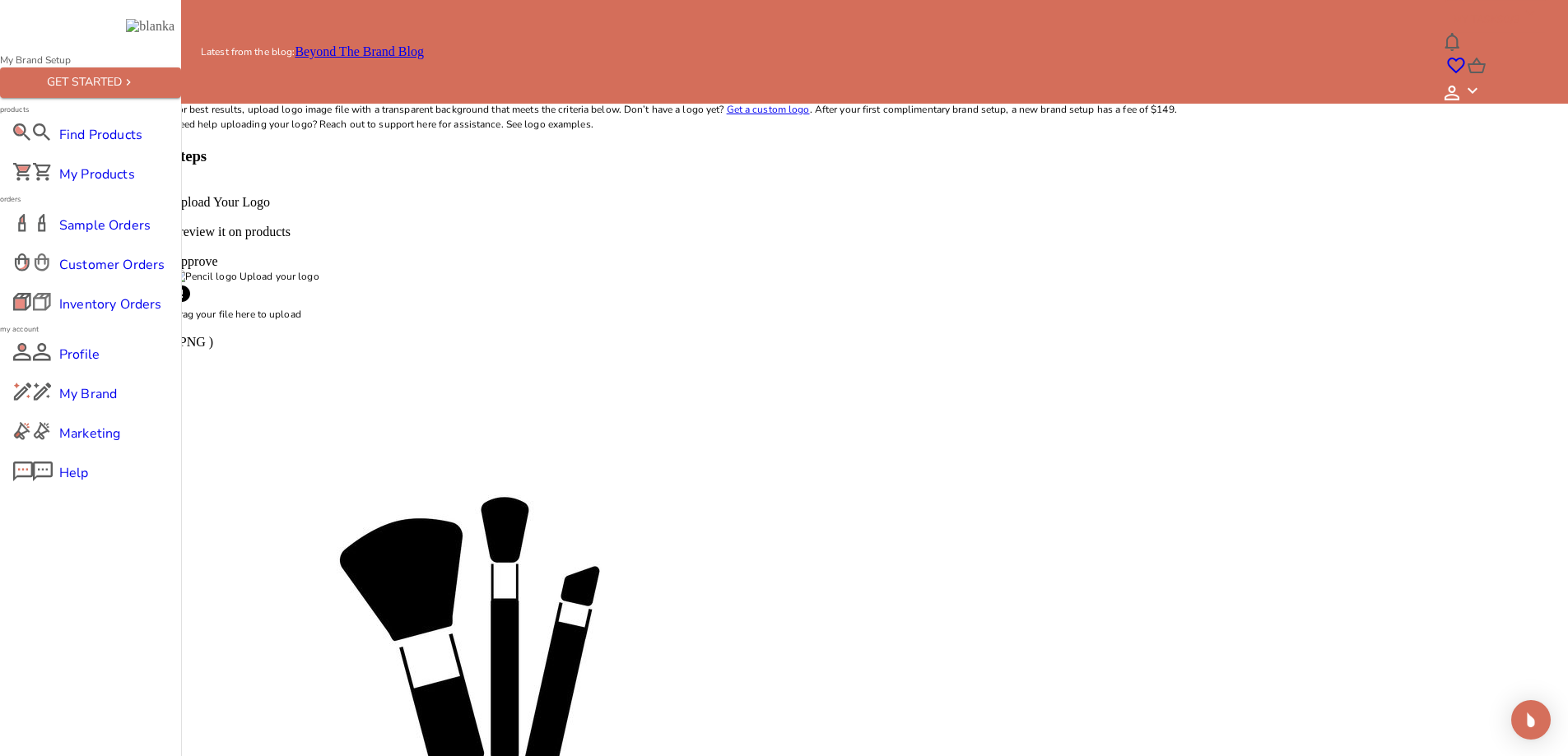
click at [190, 302] on icon at bounding box center [181, 293] width 16 height 16
click at [384, 459] on img at bounding box center [474, 665] width 606 height 606
type input "C:\fakepath\mac-logo-cosmetics-makeup-brushes-eye-shadow-makeup-artist-beauty-l…"
click at [340, 465] on img at bounding box center [474, 665] width 606 height 606
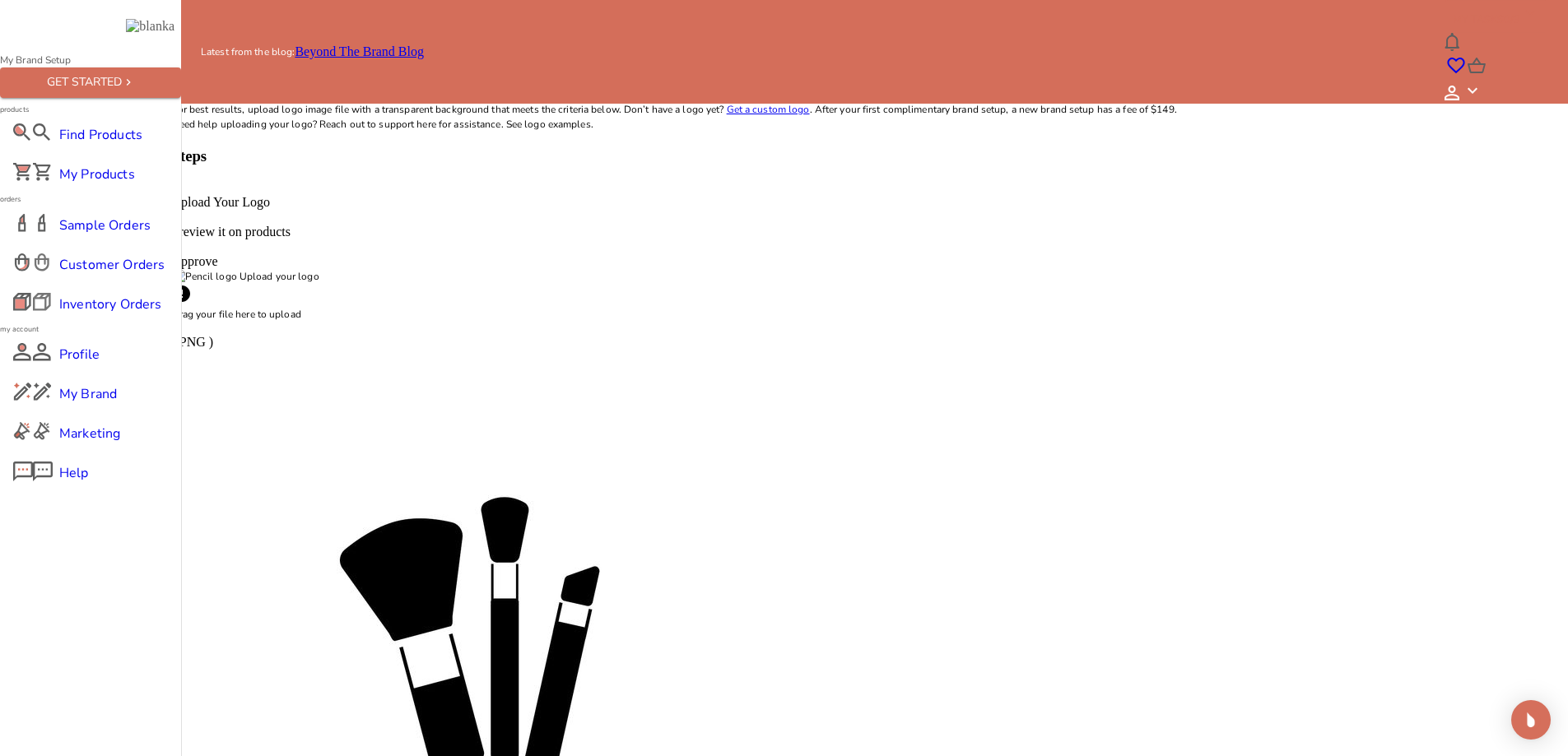
click at [742, 284] on p "Upload your logo" at bounding box center [784, 276] width 1225 height 14
click at [81, 154] on div "Find Products" at bounding box center [91, 134] width 181 height 40
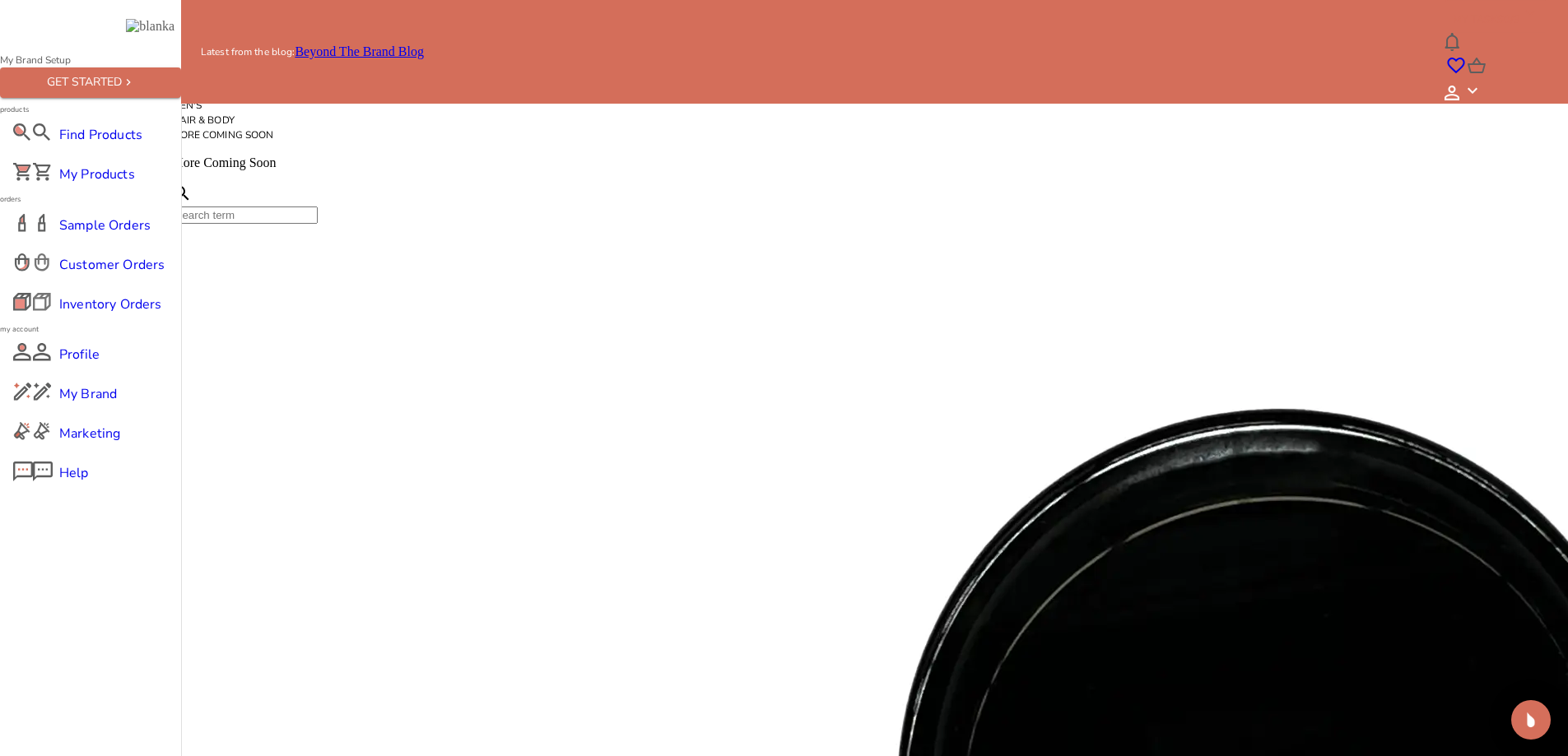
click at [81, 404] on span "My Brand" at bounding box center [90, 394] width 63 height 19
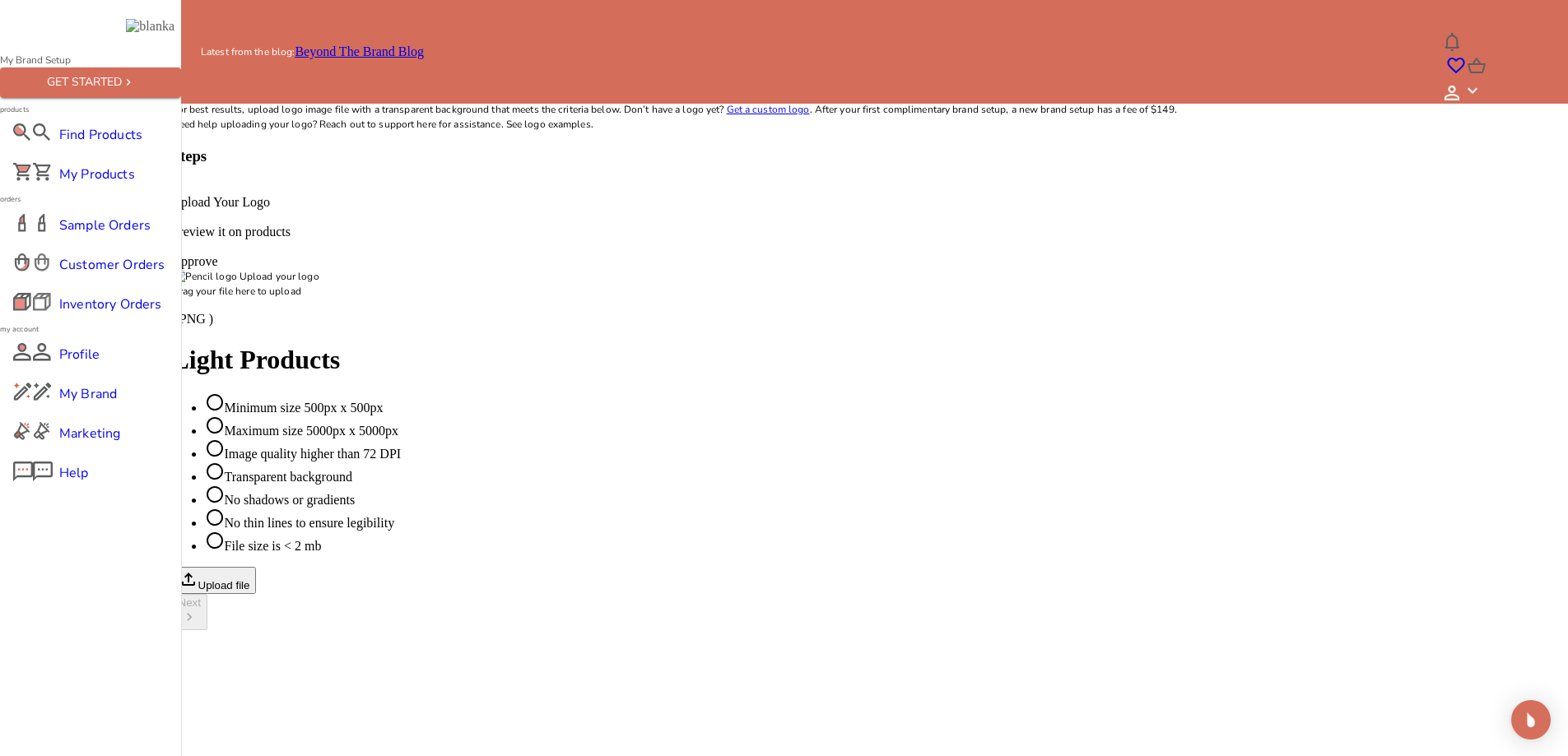
click at [413, 339] on div at bounding box center [784, 339] width 1225 height 0
type input "C:\fakepath\sgguejpvb9cl1v8ro2qkpv5qp1.png"
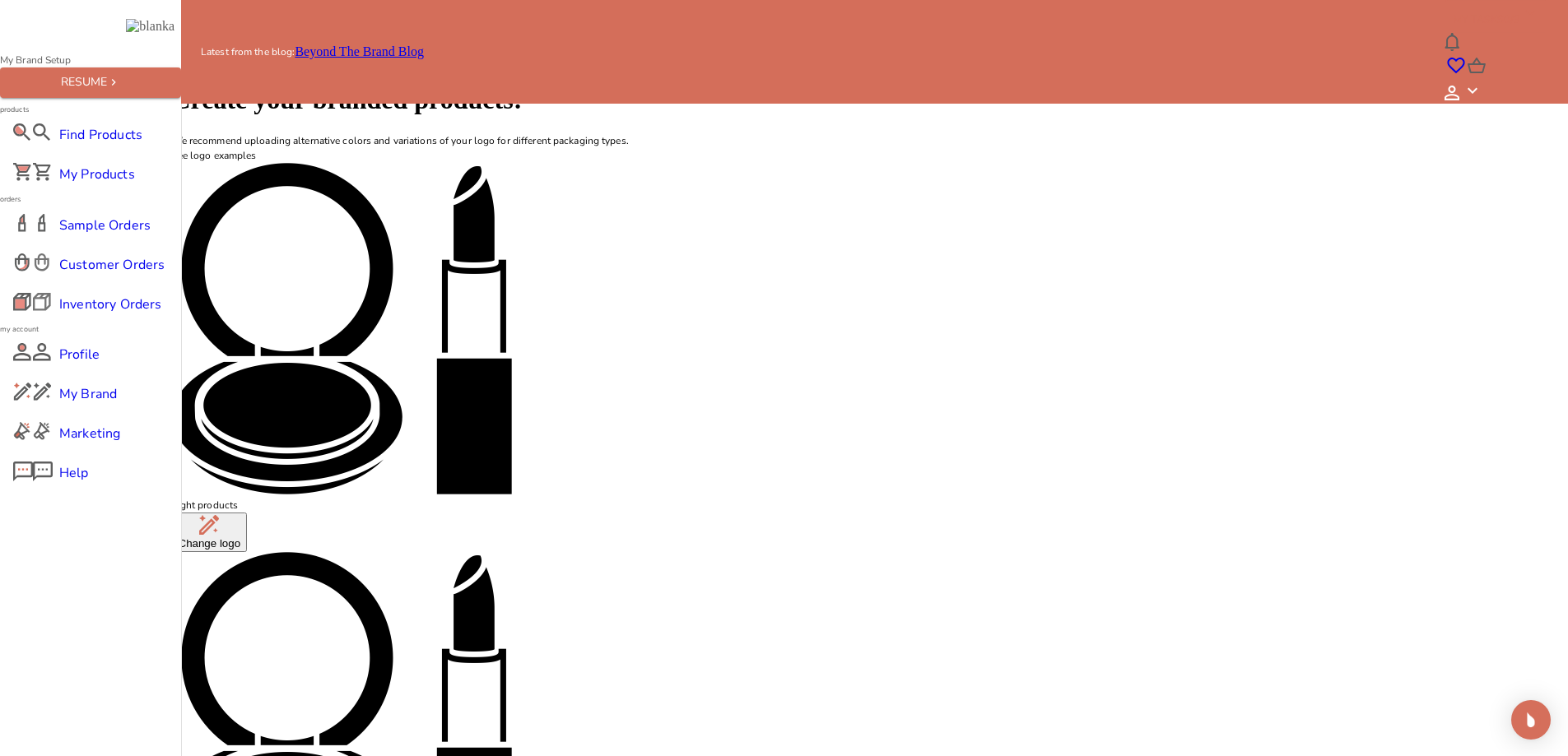
scroll to position [62, 0]
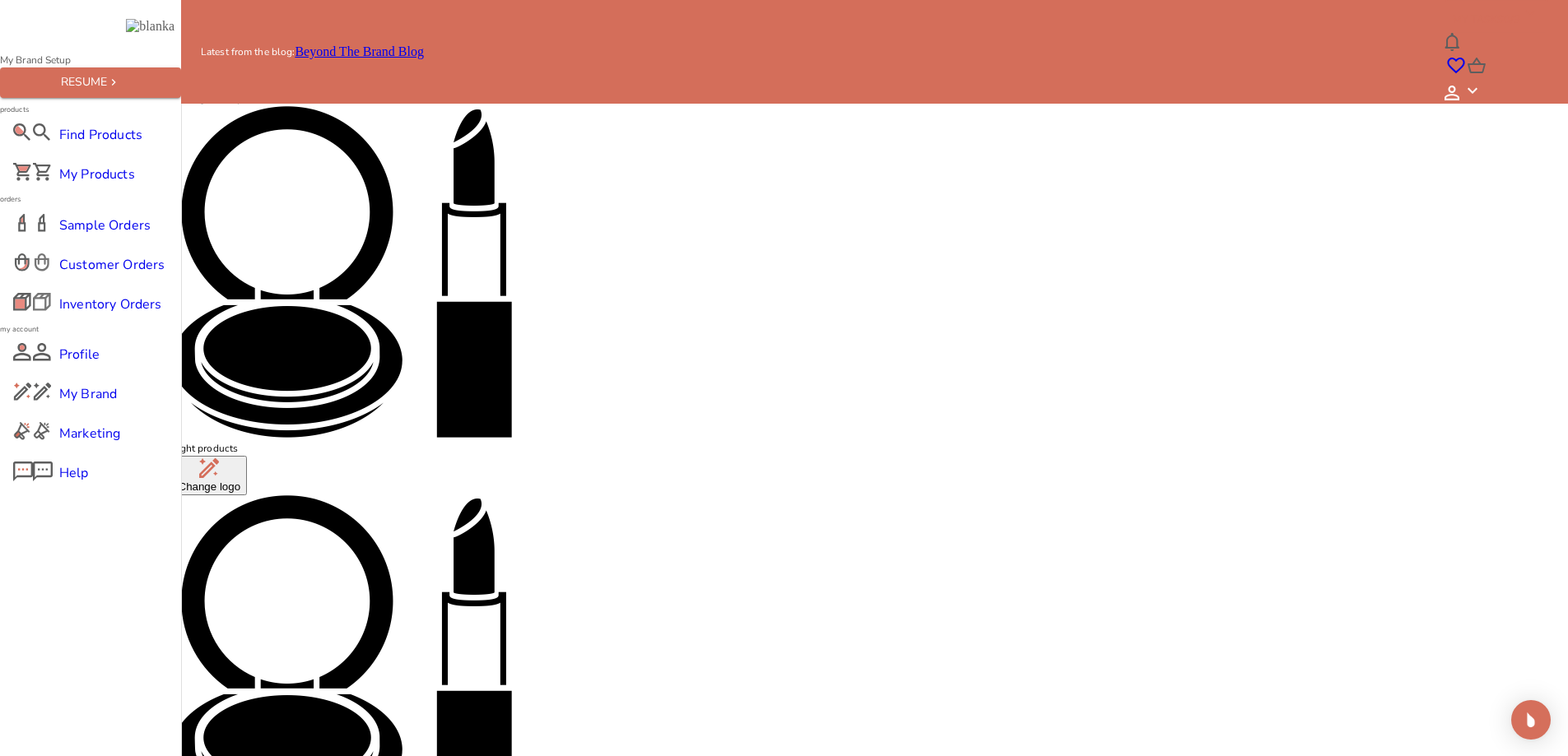
click at [512, 496] on img at bounding box center [341, 662] width 339 height 332
click at [248, 456] on button "Change logo" at bounding box center [209, 475] width 76 height 40
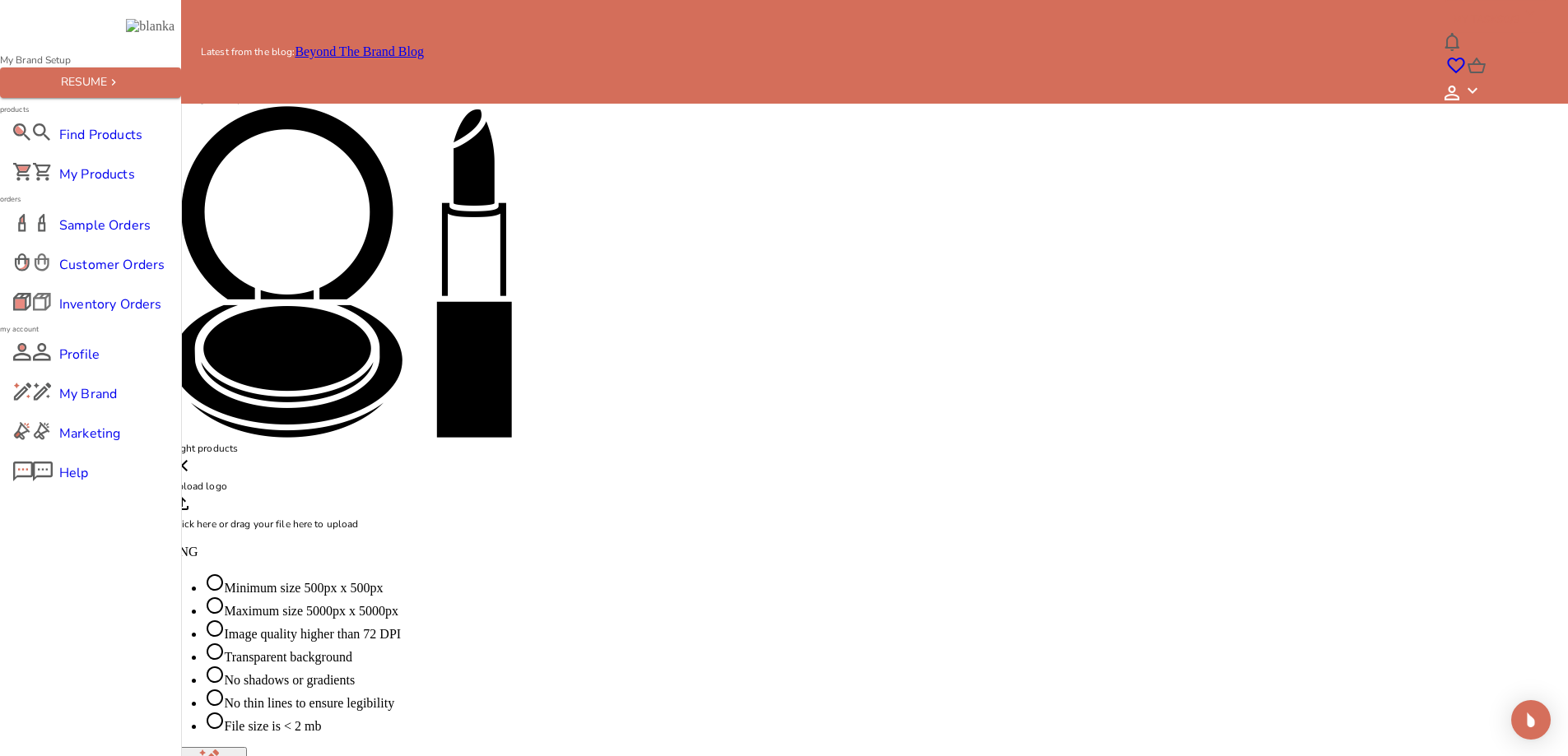
click at [628, 494] on div "Click here or drag your file here to upload PNG" at bounding box center [784, 526] width 1225 height 66
click at [188, 460] on icon at bounding box center [182, 466] width 12 height 12
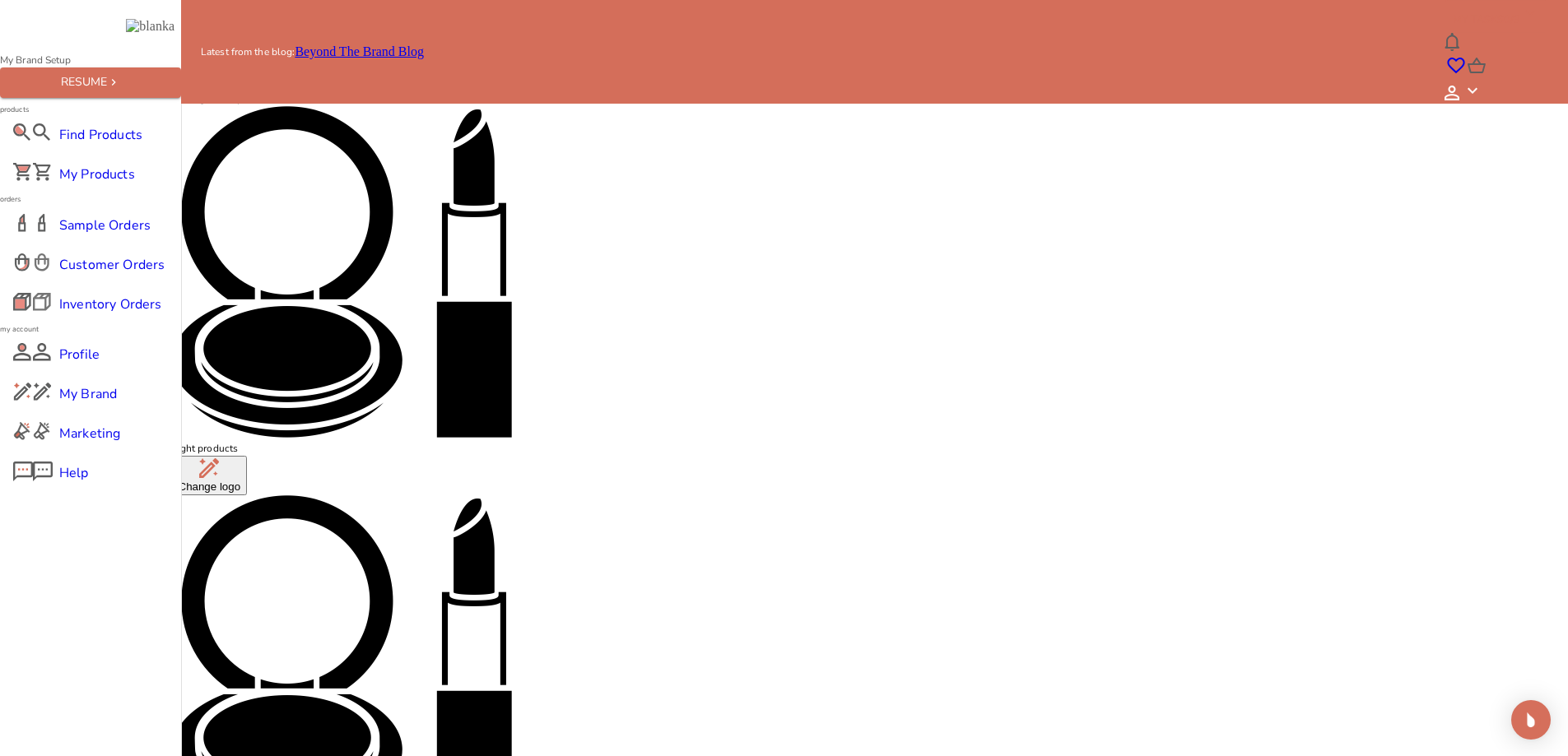
drag, startPoint x: 1424, startPoint y: 493, endPoint x: 1174, endPoint y: 561, distance: 259.1
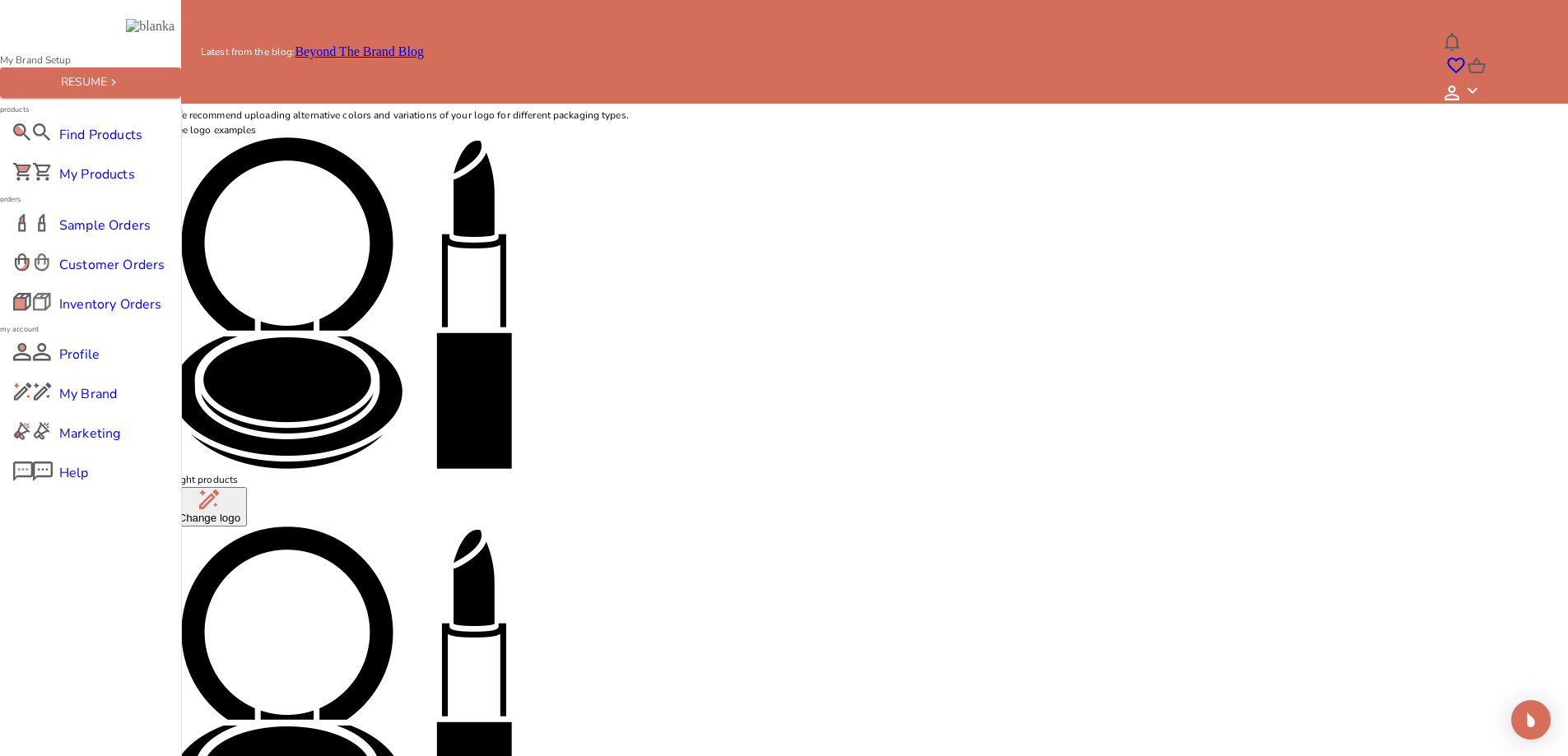
scroll to position [0, 0]
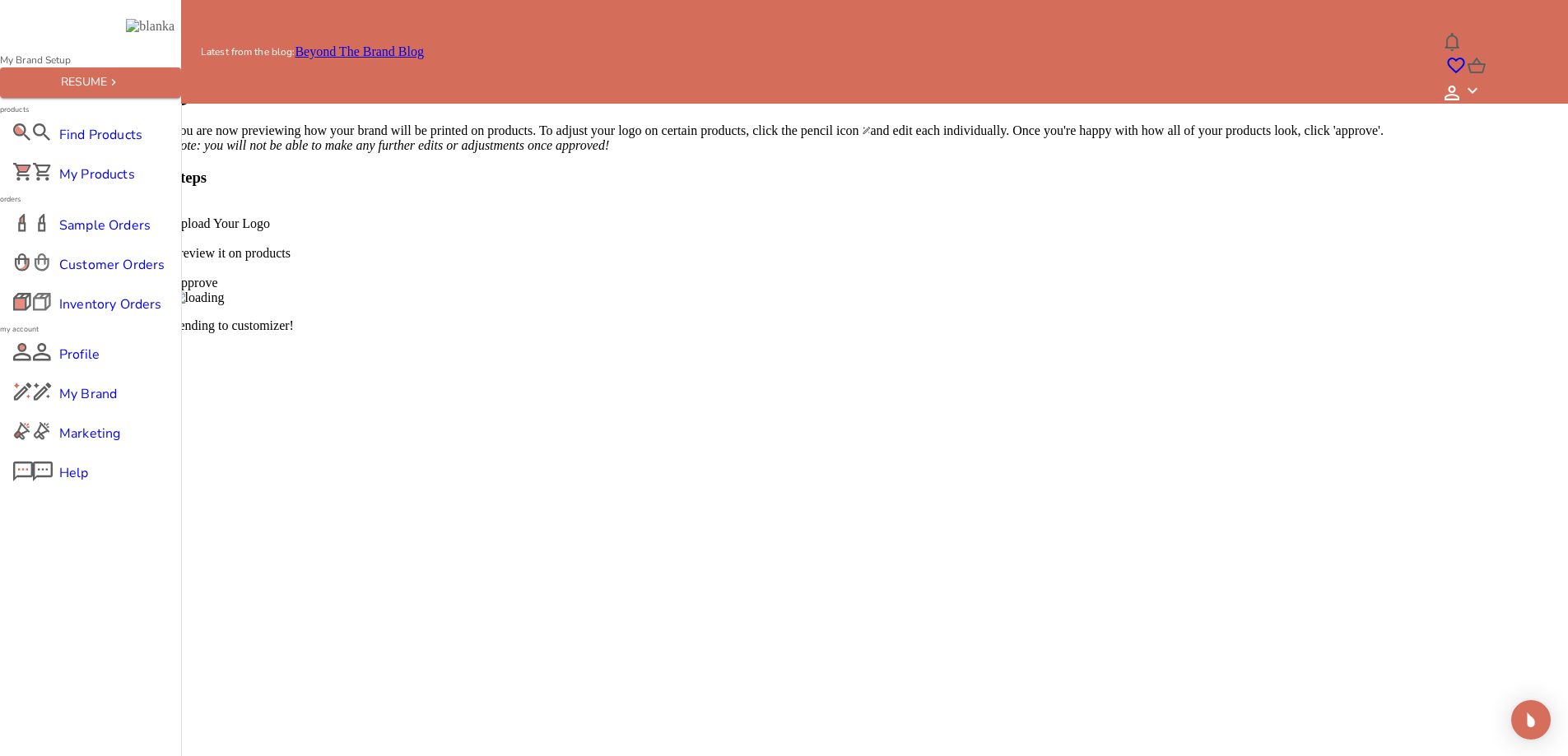
scroll to position [41, 0]
click at [218, 276] on span "Approve" at bounding box center [195, 283] width 46 height 14
click at [122, 145] on span "Find Products" at bounding box center [90, 135] width 63 height 19
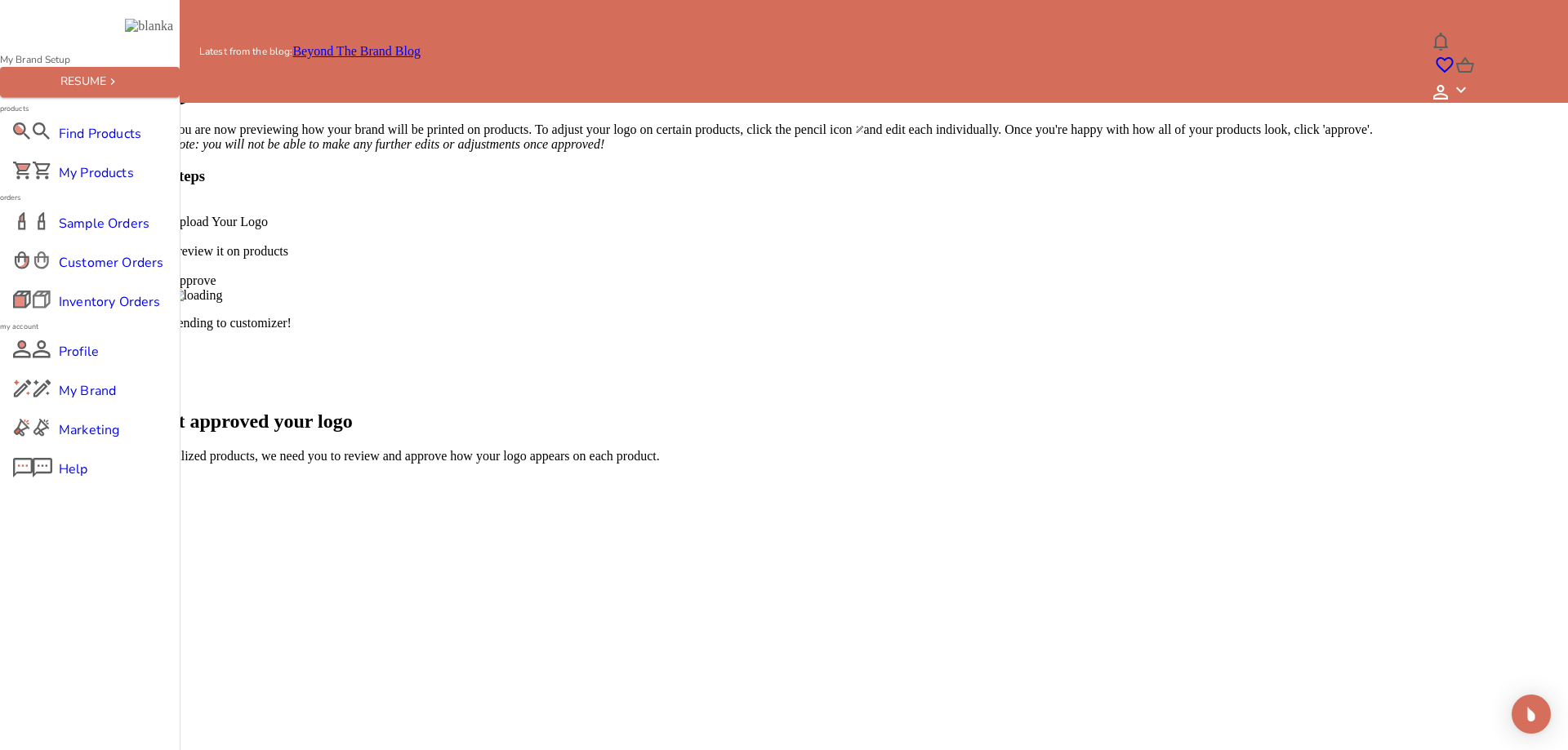
click at [107, 479] on div "KEEP REVIEWING" at bounding box center [60, 485] width 94 height 12
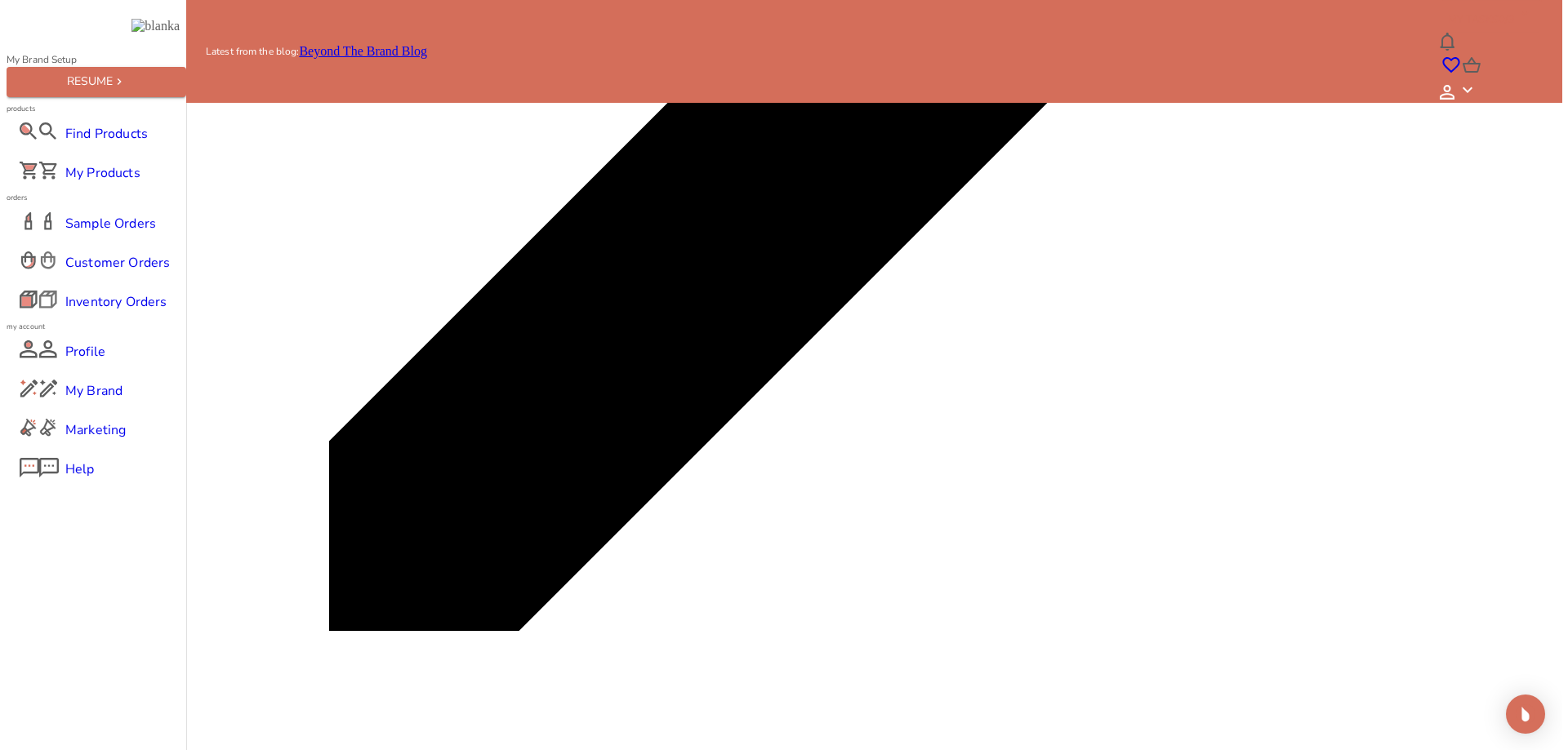
scroll to position [5366, 0]
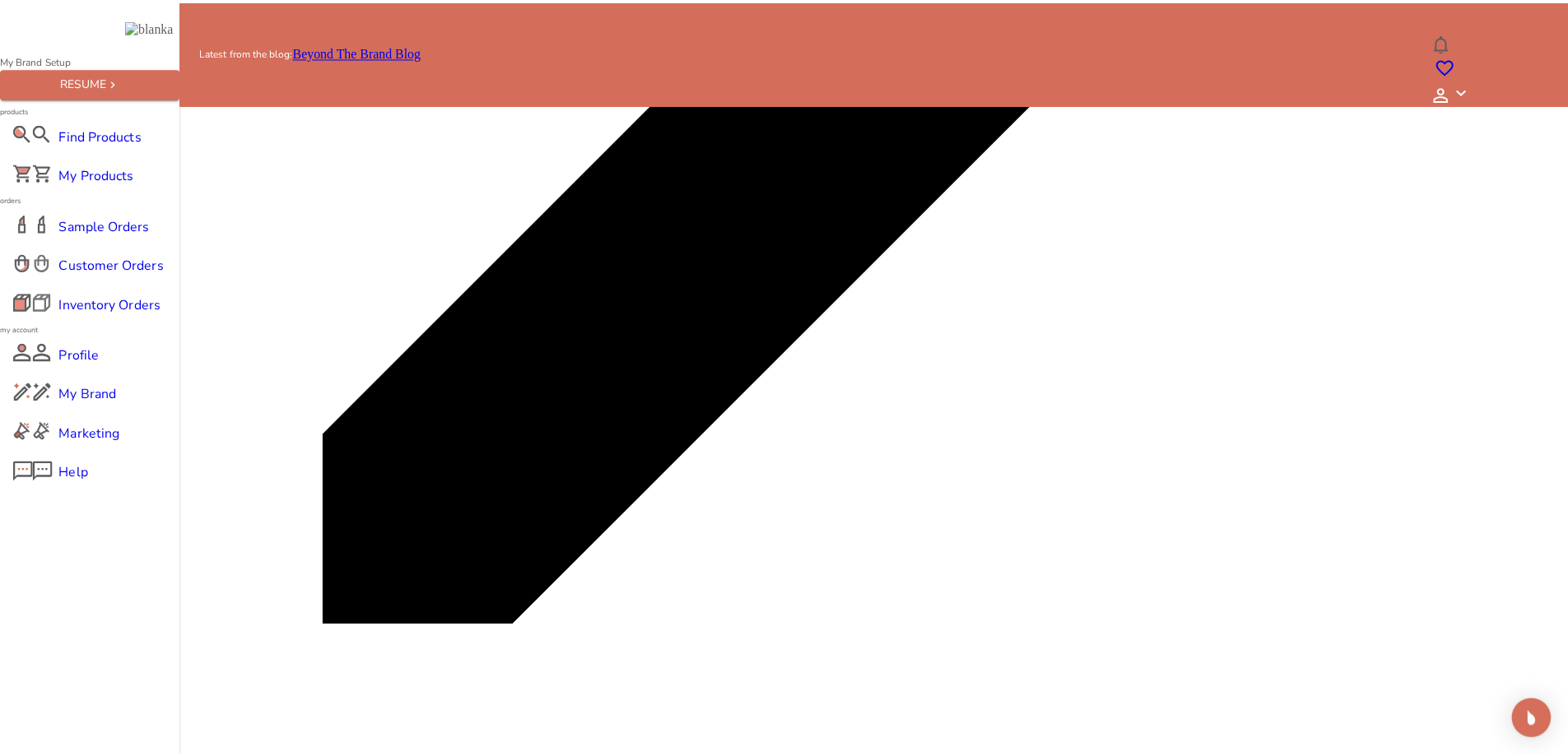
scroll to position [41, 0]
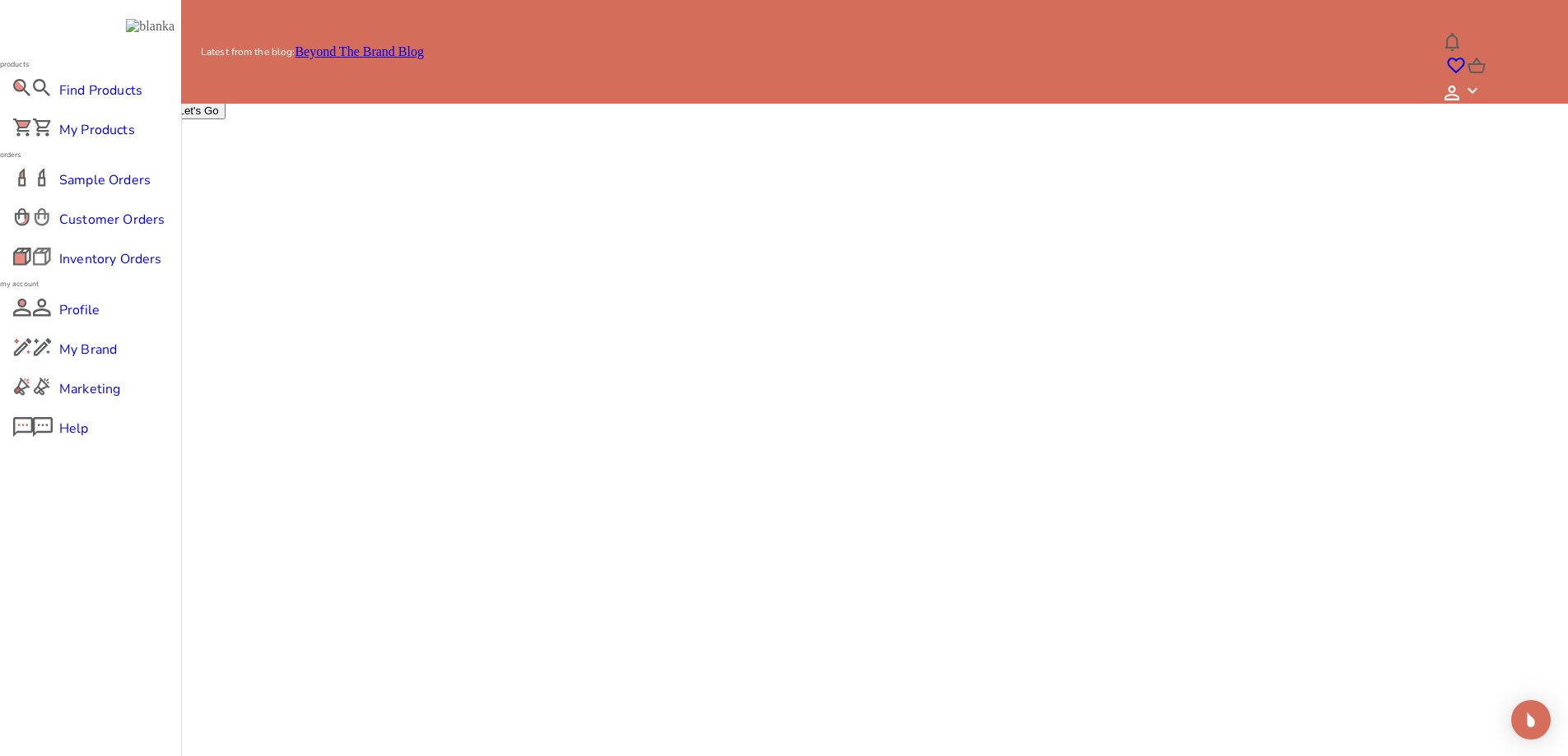
click at [219, 117] on div "Let's Go" at bounding box center [199, 110] width 41 height 13
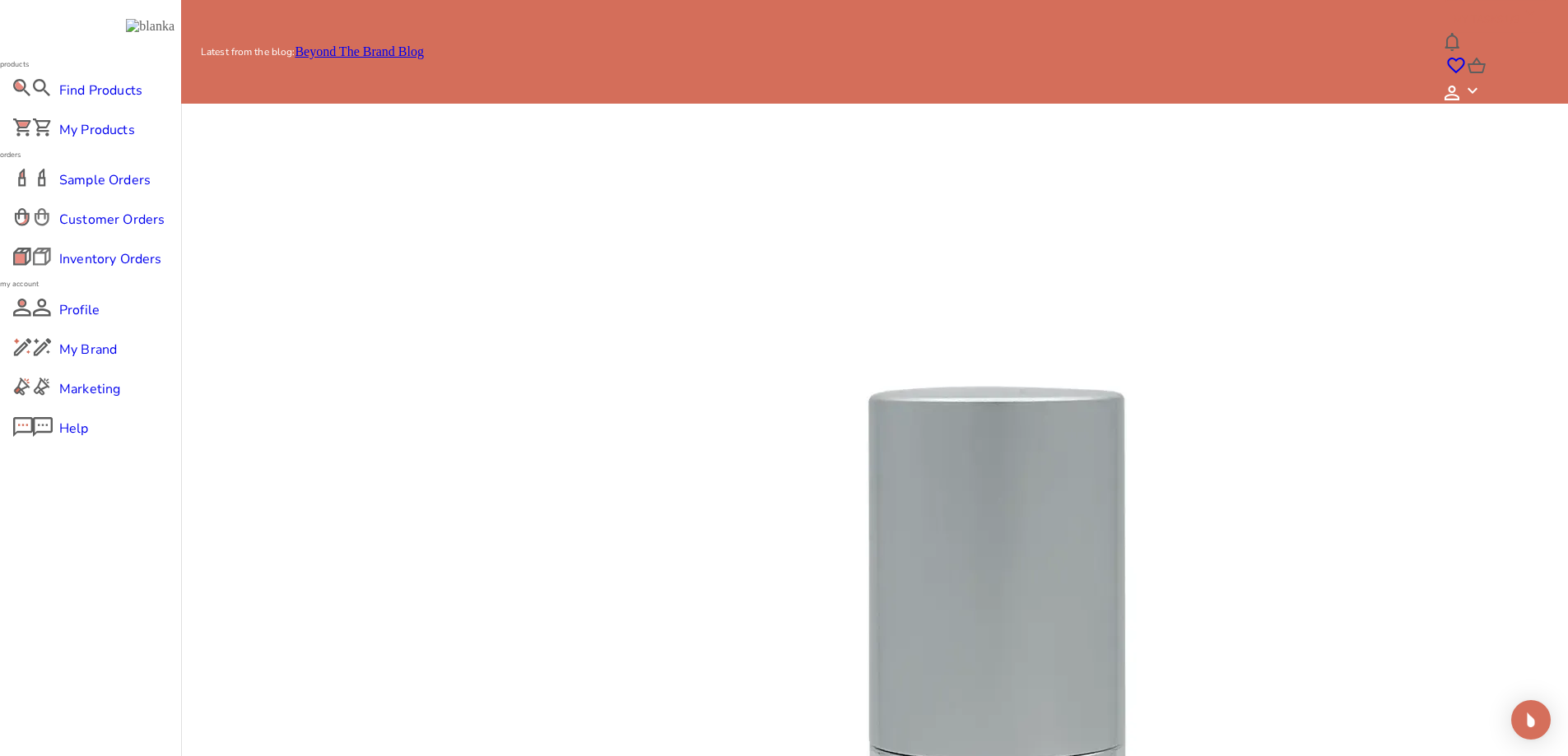
click at [192, 53] on icon at bounding box center [181, 43] width 19 height 19
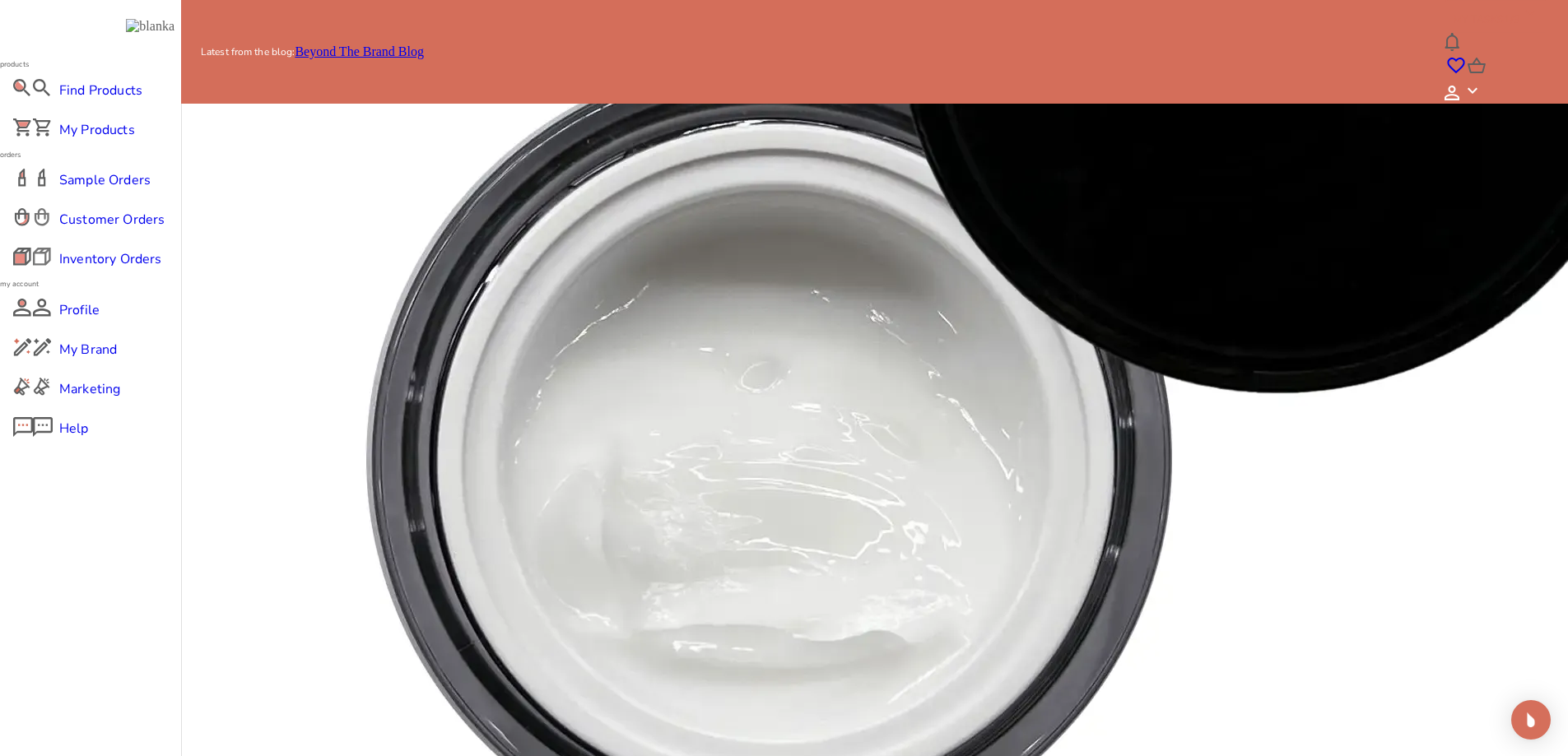
scroll to position [782, 0]
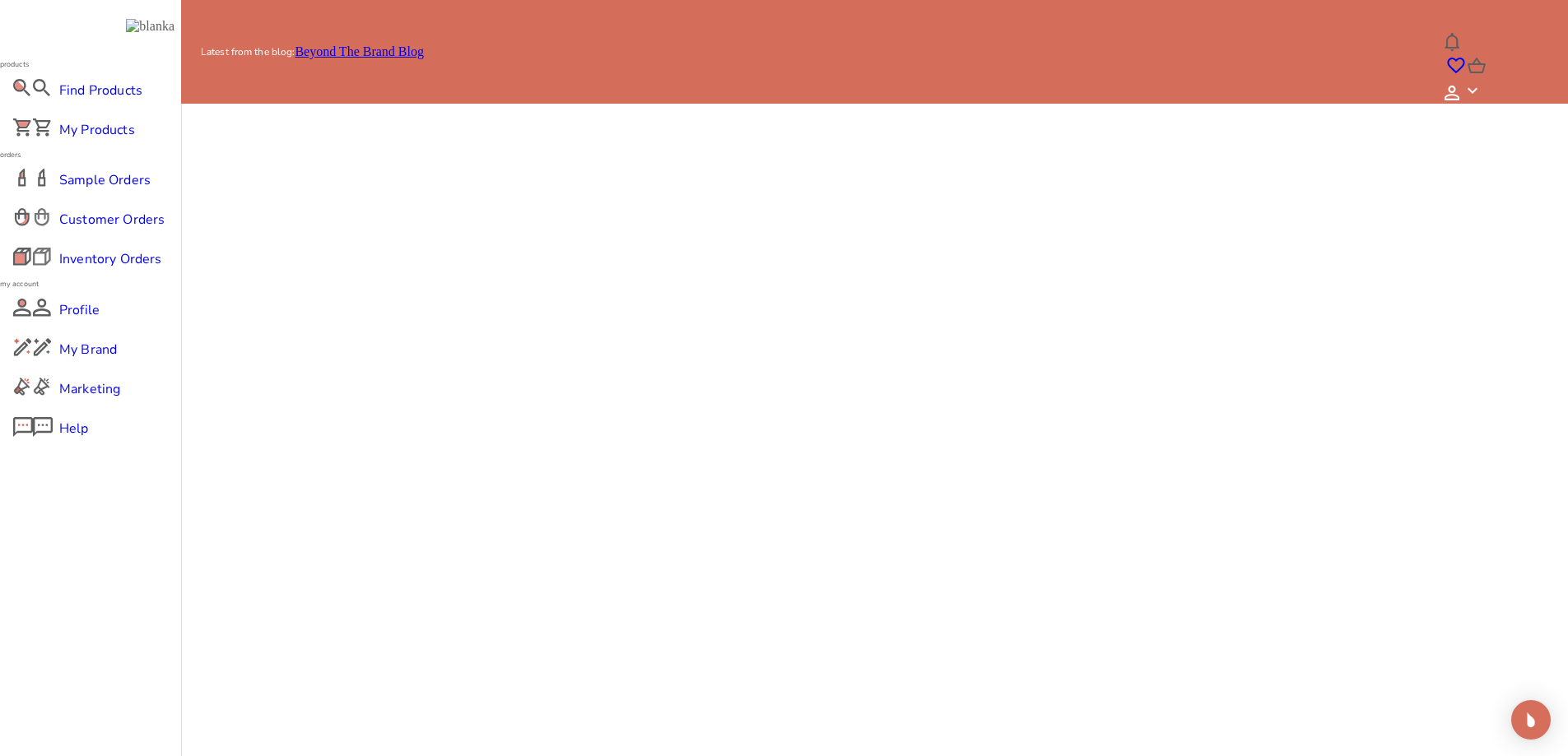
scroll to position [0, 0]
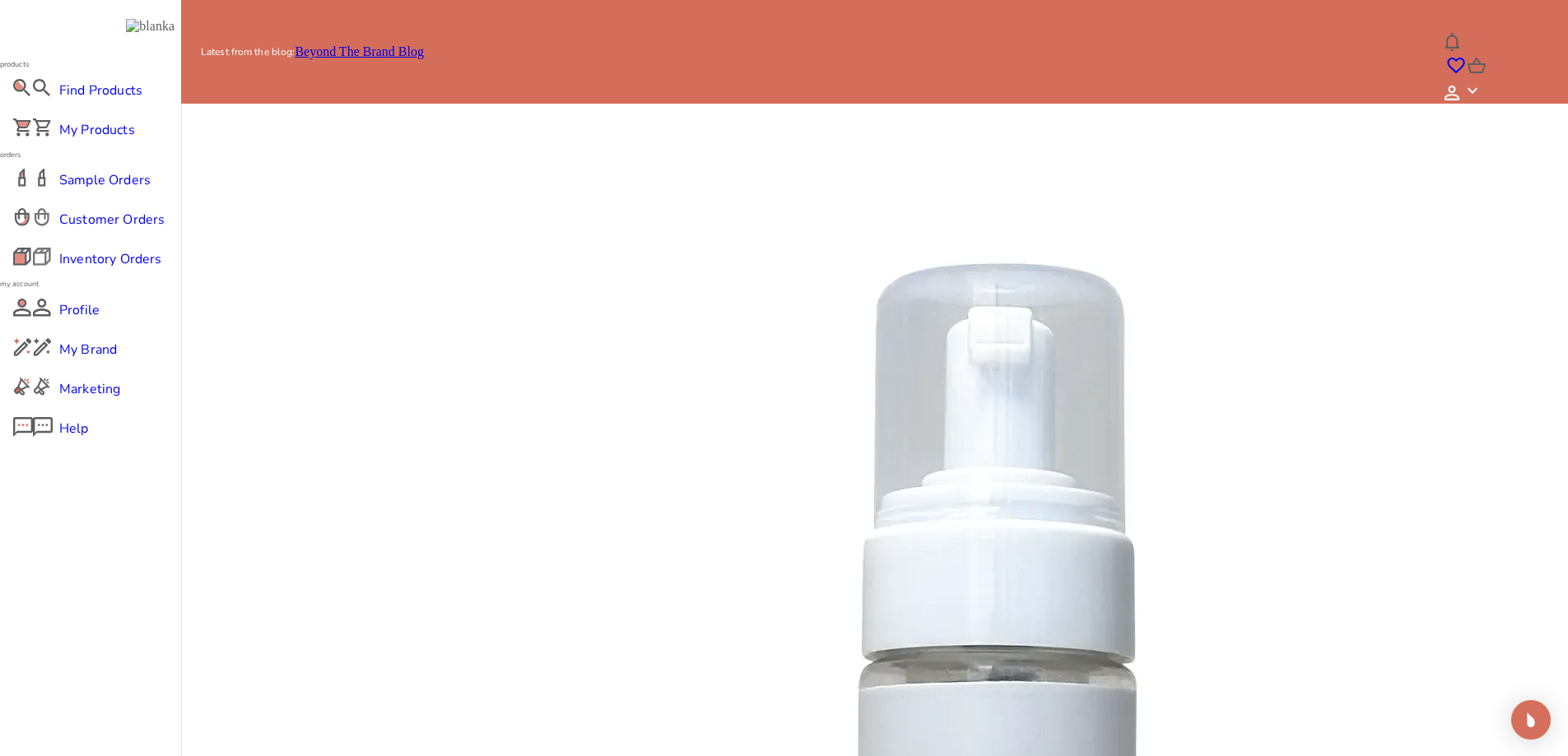
click at [189, 48] on icon at bounding box center [181, 43] width 14 height 10
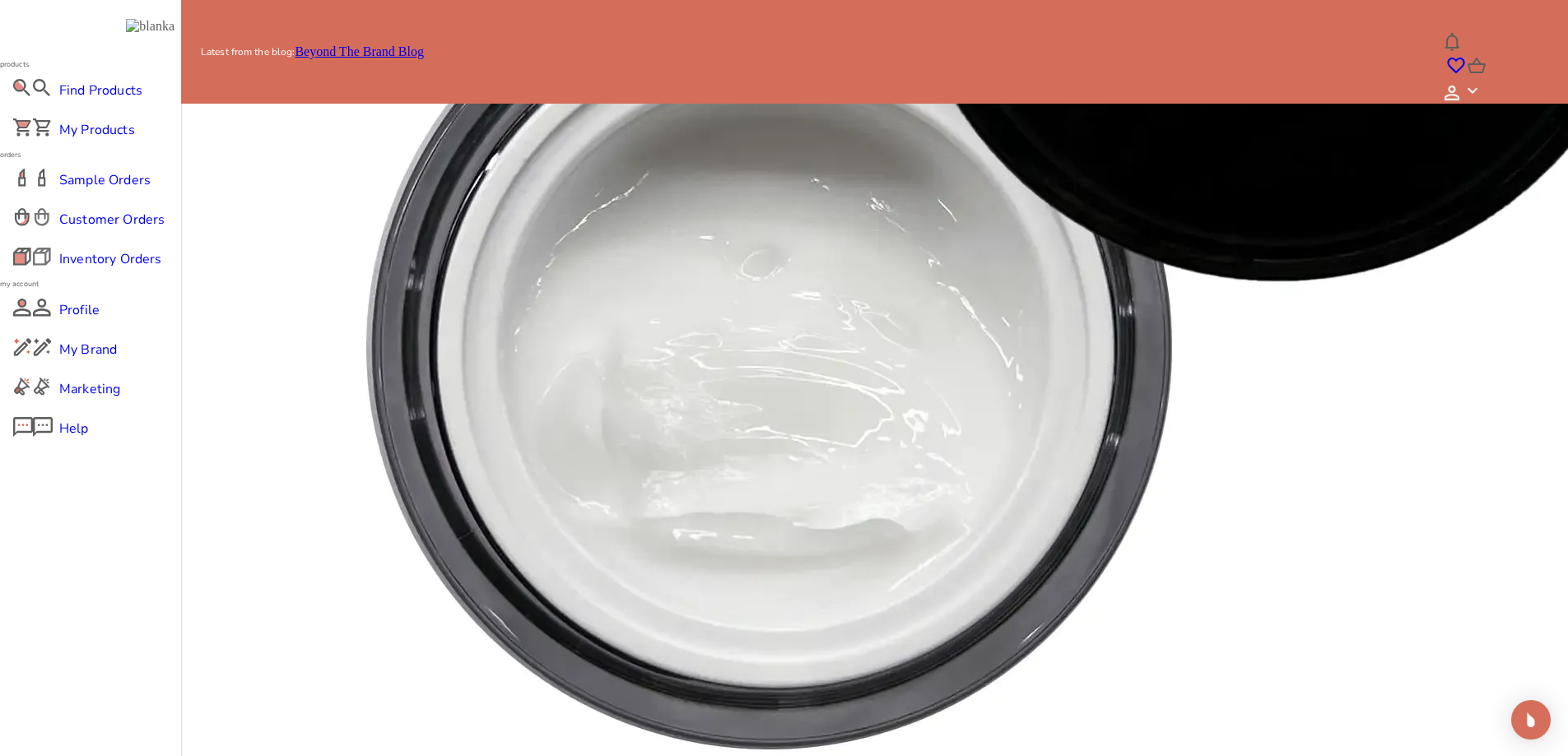
scroll to position [1111, 0]
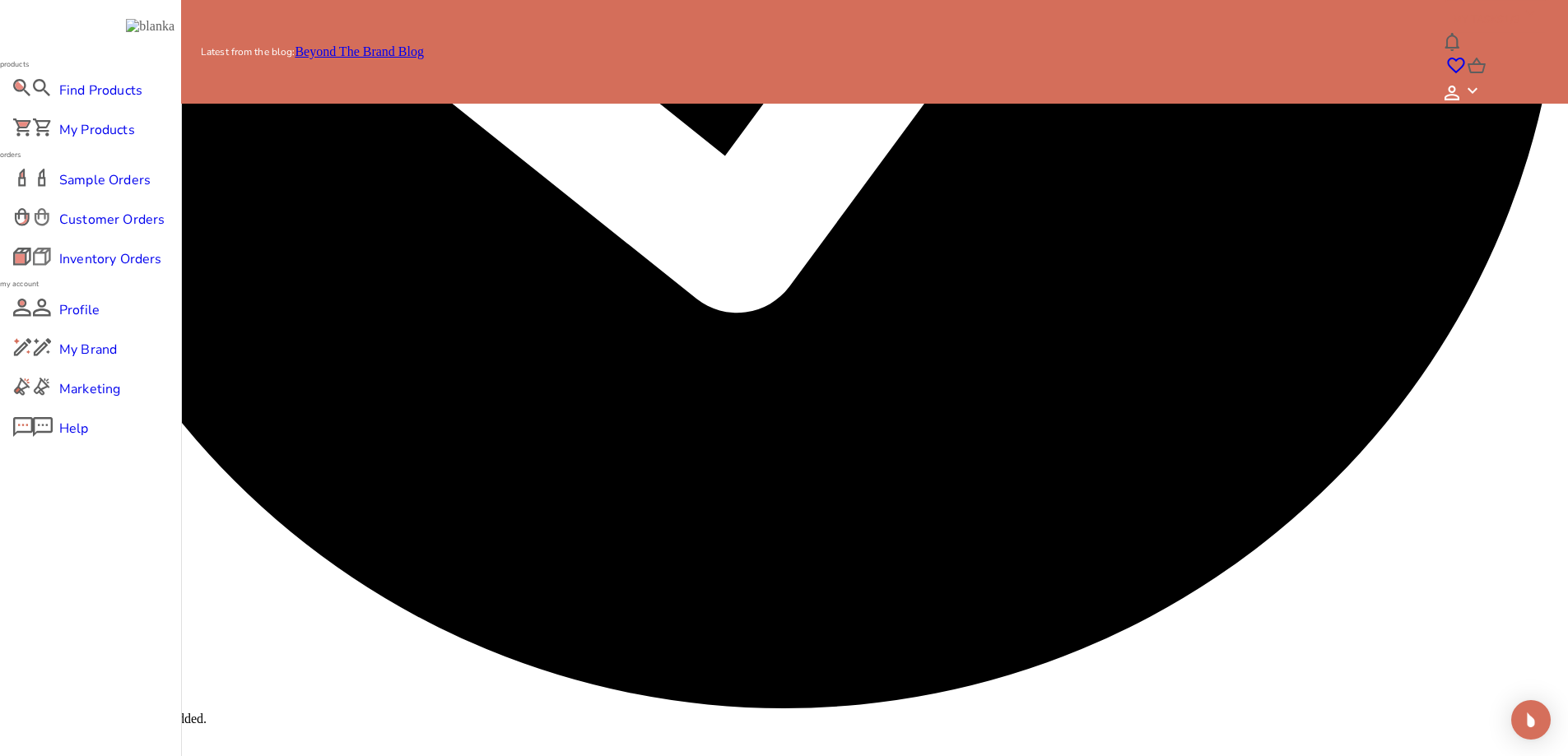
scroll to position [0, 0]
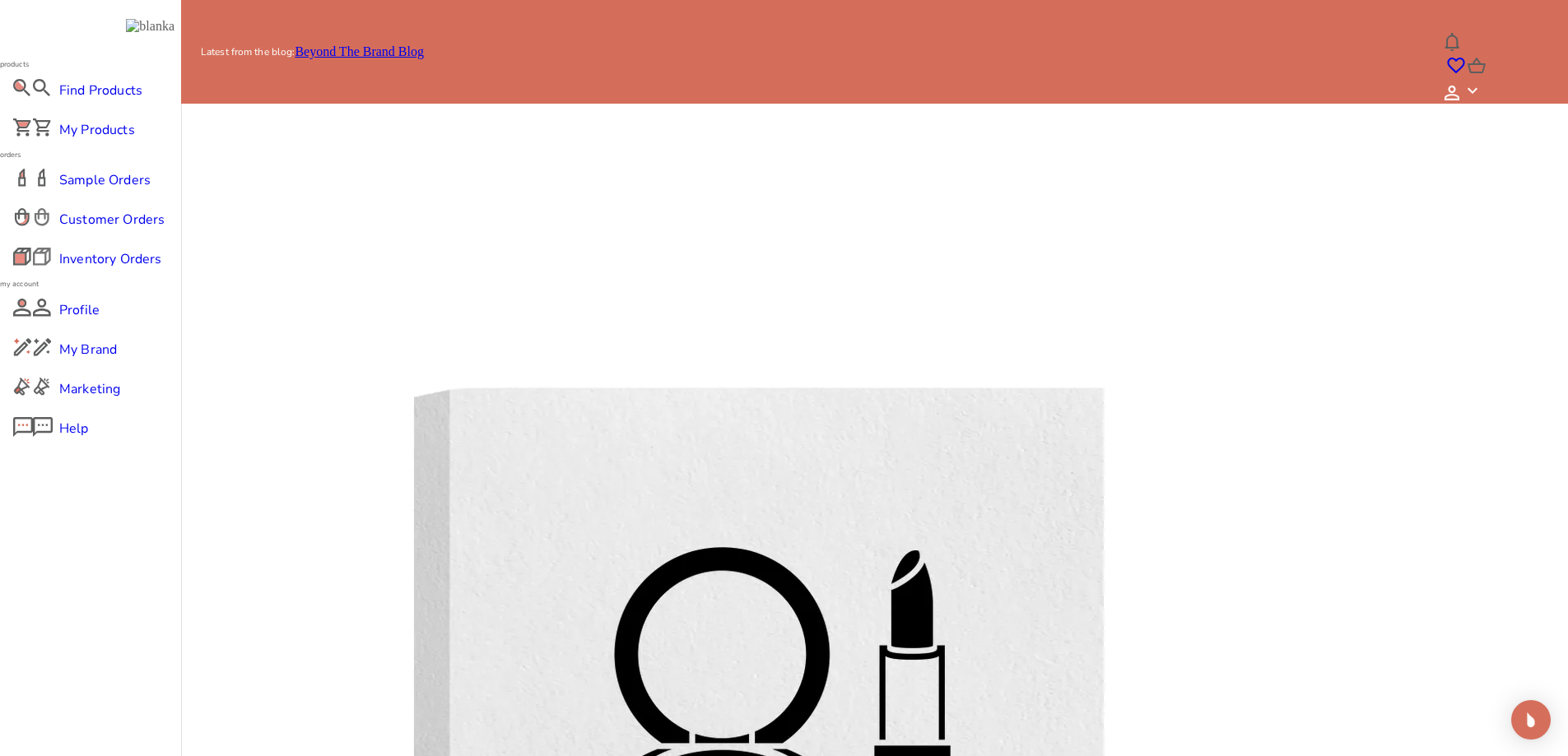
click at [192, 53] on icon at bounding box center [181, 43] width 19 height 19
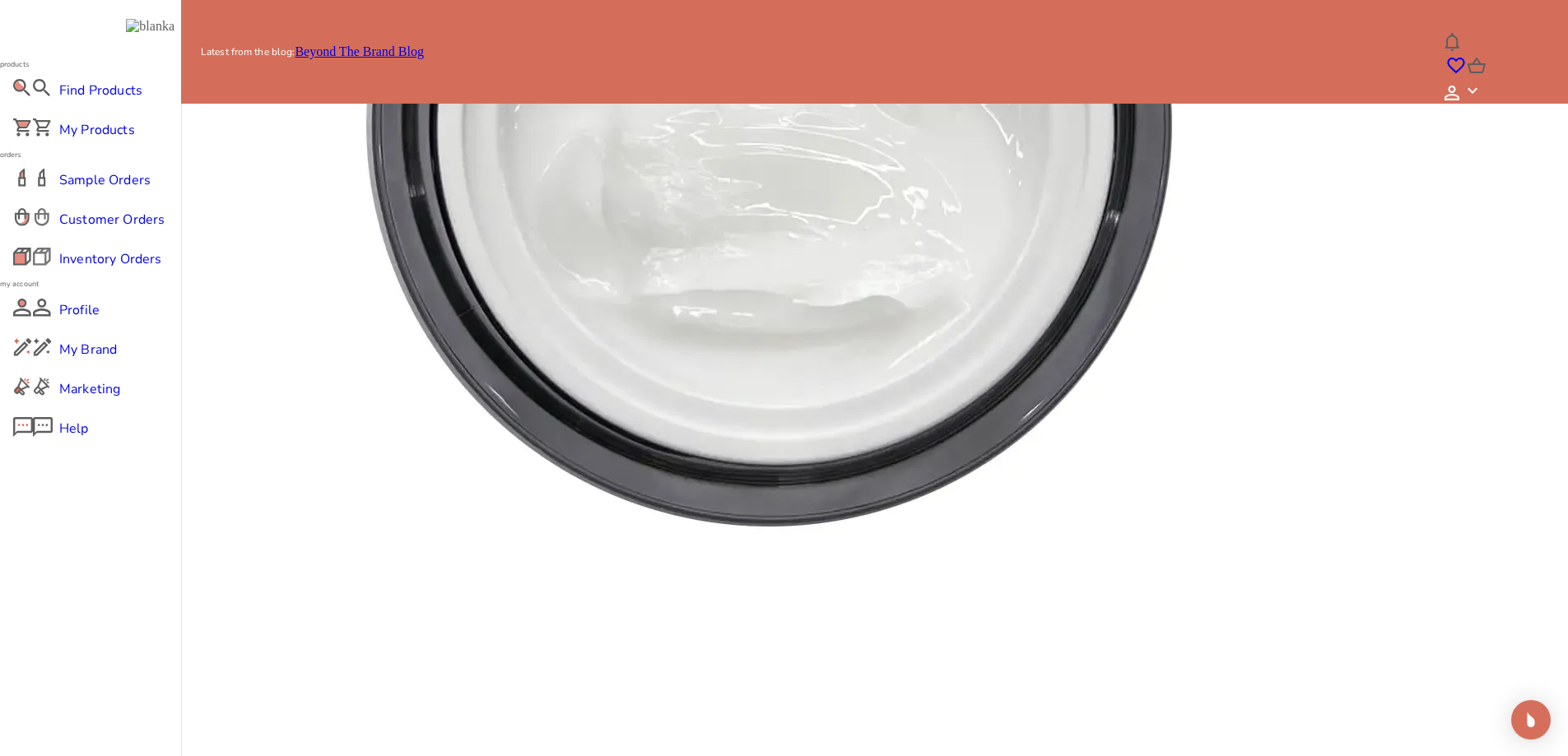
drag, startPoint x: 71, startPoint y: 126, endPoint x: 79, endPoint y: 132, distance: 10.0
click at [71, 127] on div "My Products" at bounding box center [91, 129] width 181 height 40
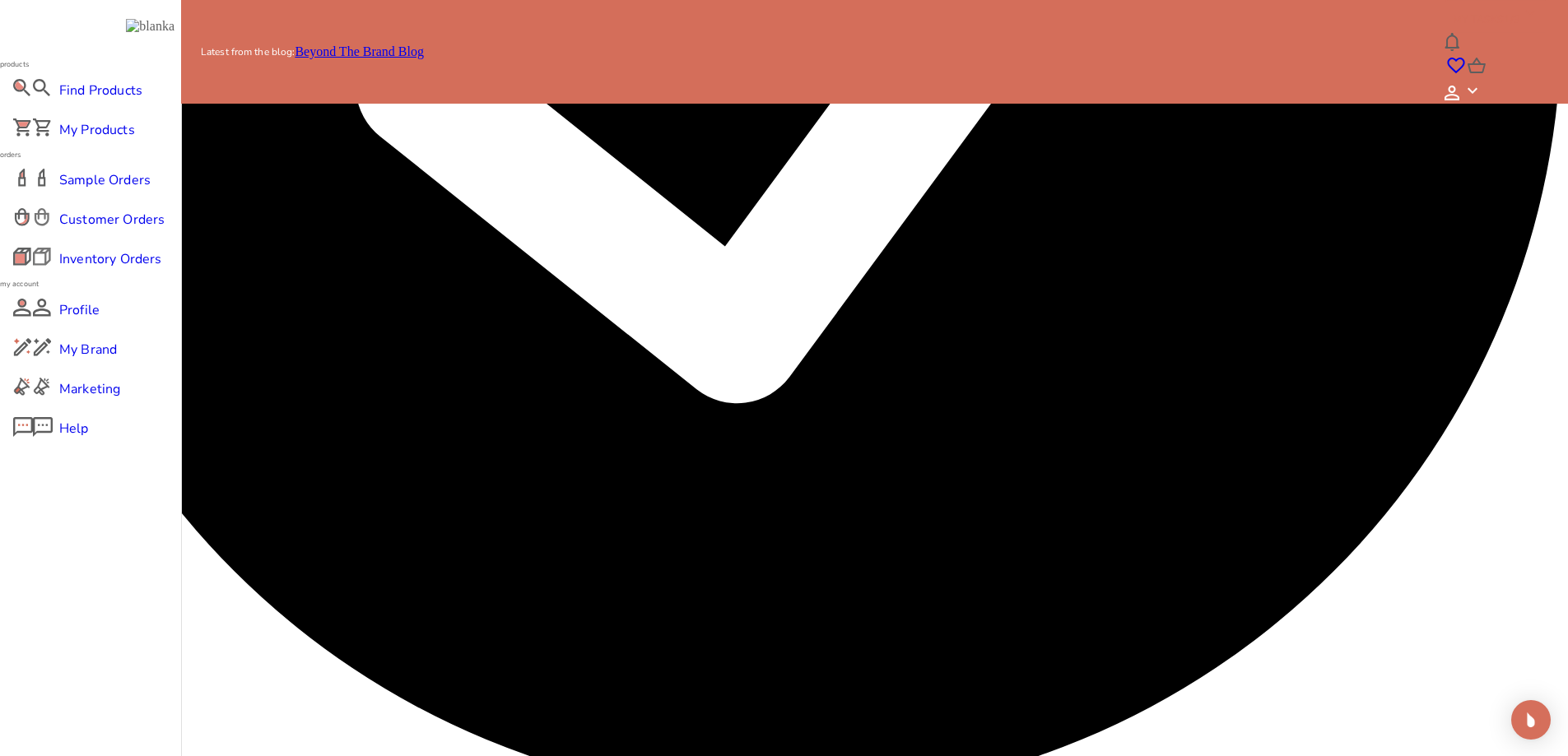
scroll to position [41, 0]
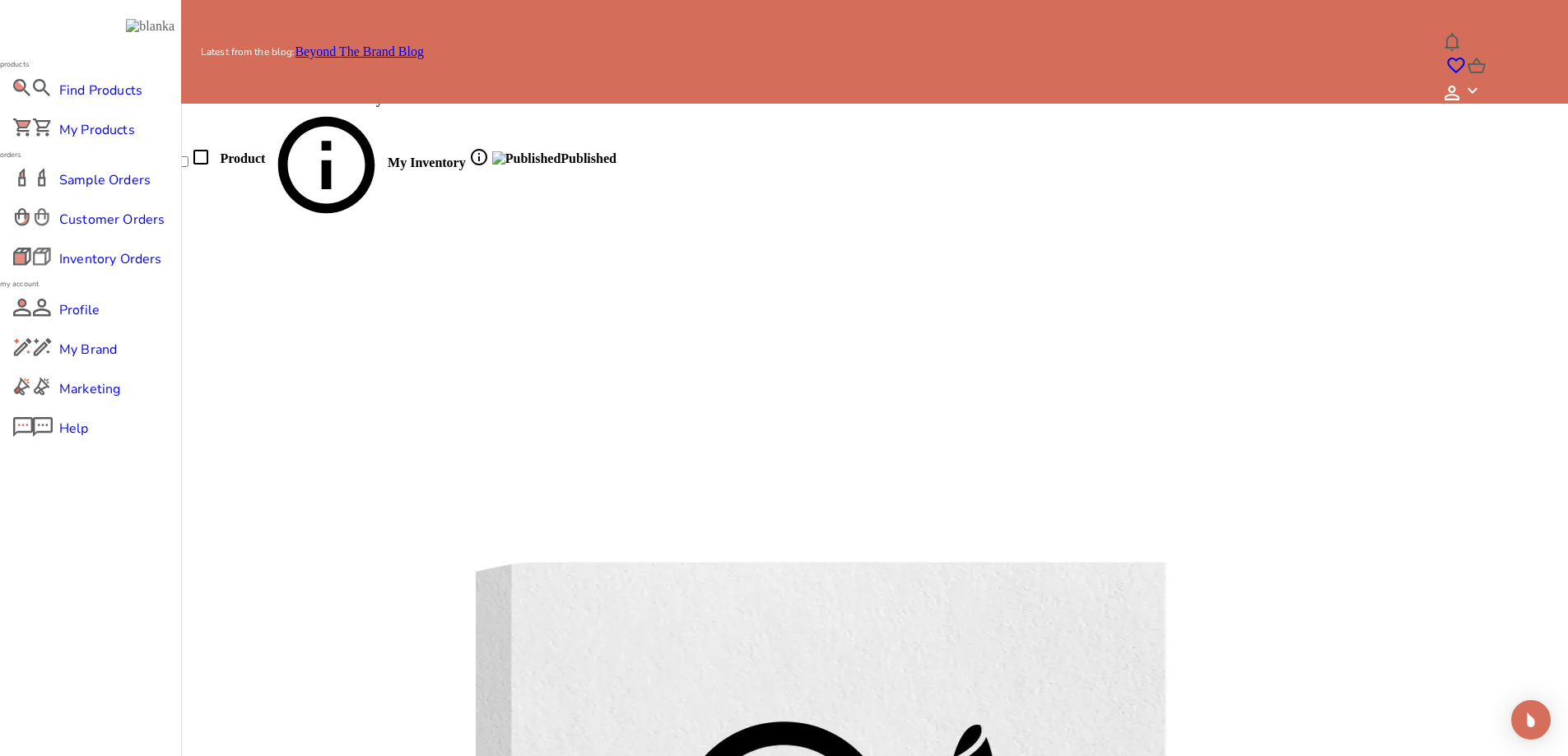
click at [91, 100] on span "Find Products" at bounding box center [90, 91] width 63 height 19
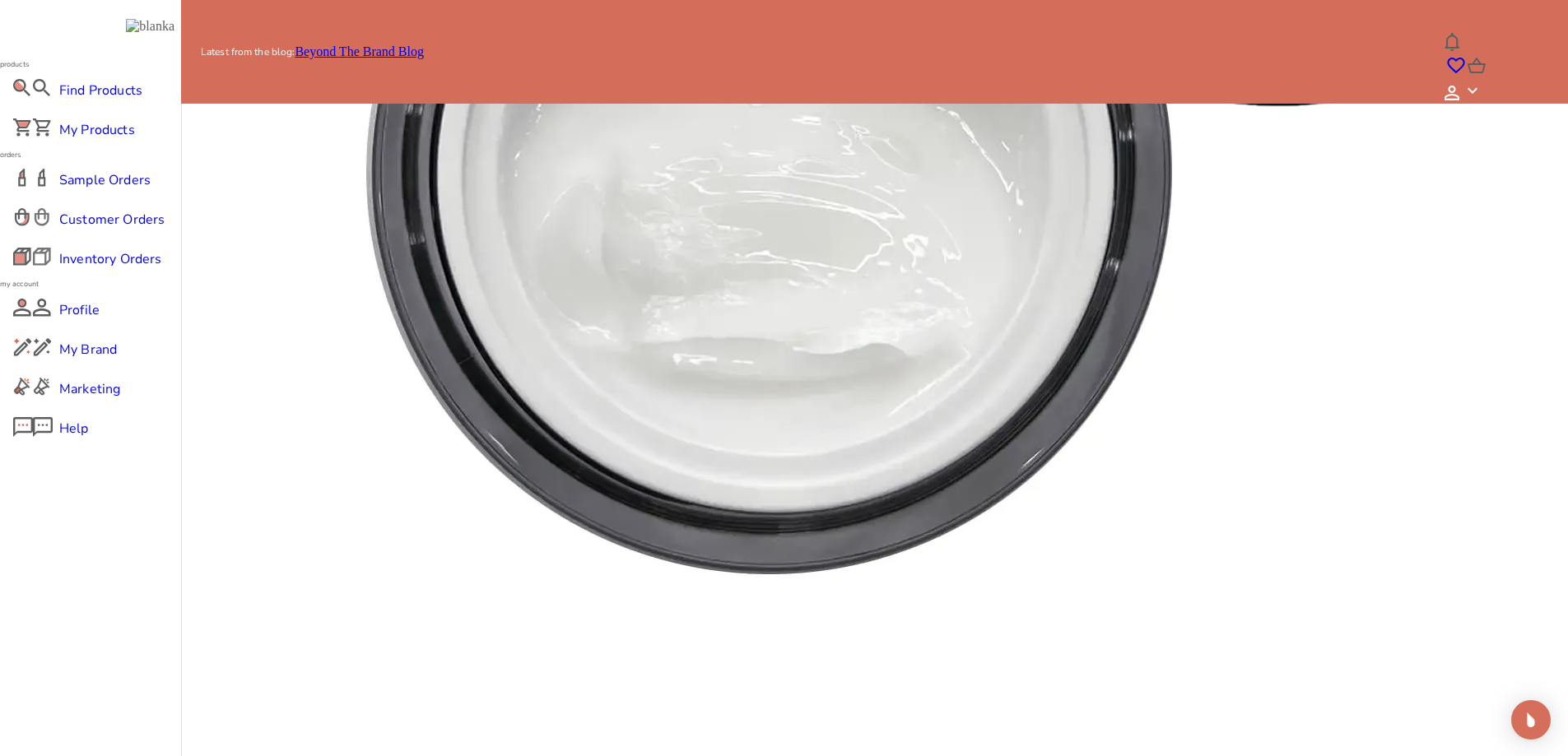
scroll to position [1111, 0]
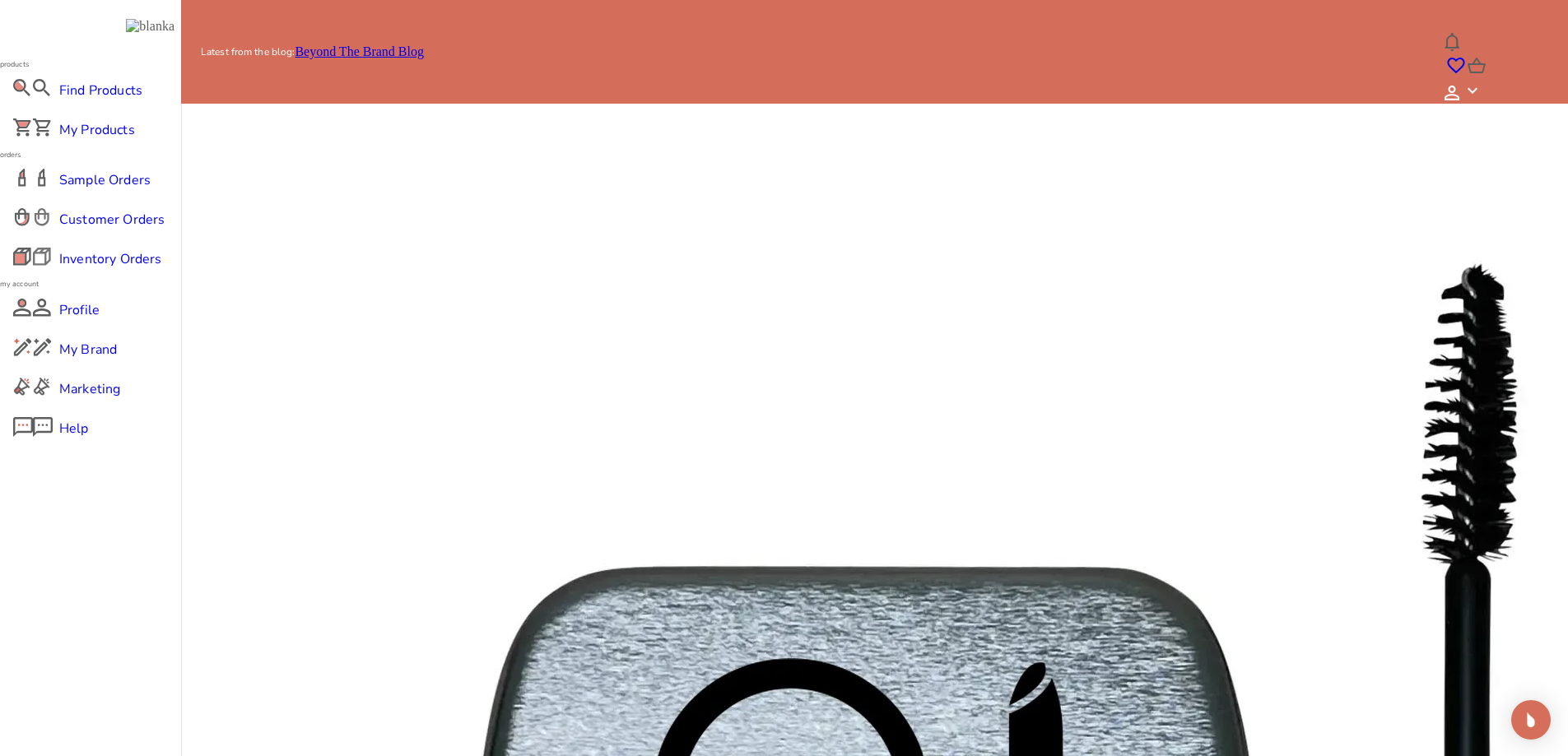
click at [228, 56] on span "BACK" at bounding box center [200, 49] width 56 height 14
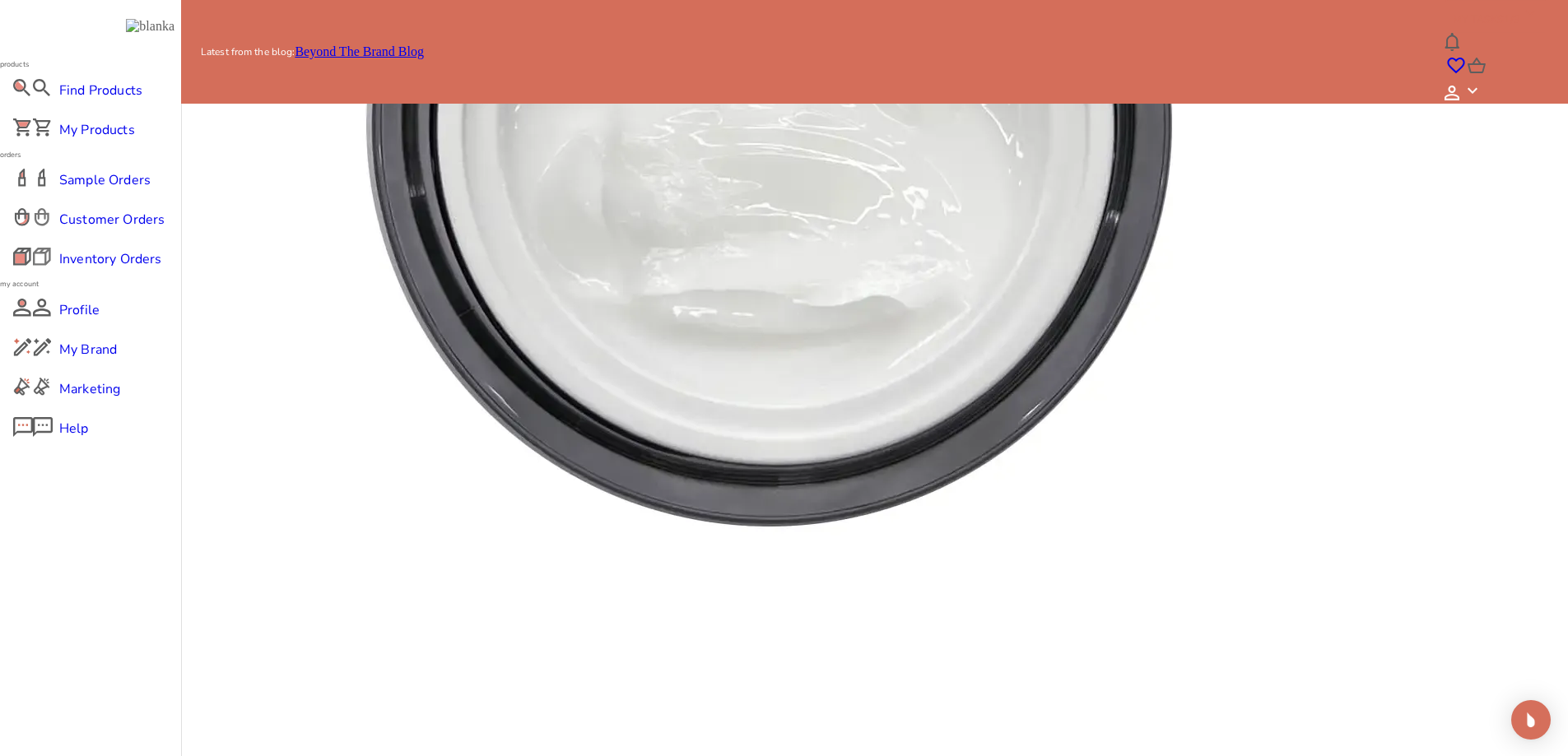
click at [86, 140] on span "My Products" at bounding box center [90, 130] width 63 height 19
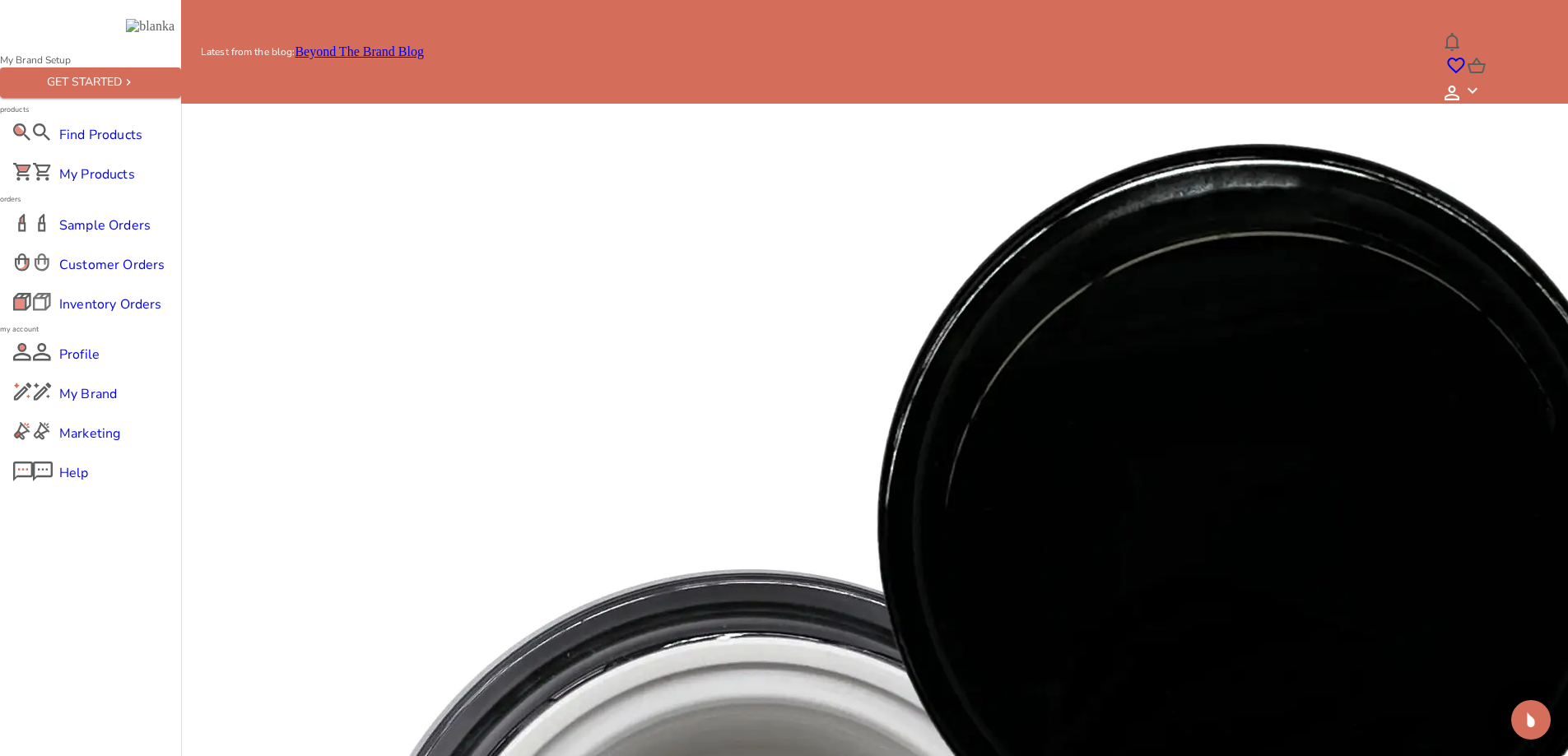
scroll to position [205, 0]
